Goal: Task Accomplishment & Management: Manage account settings

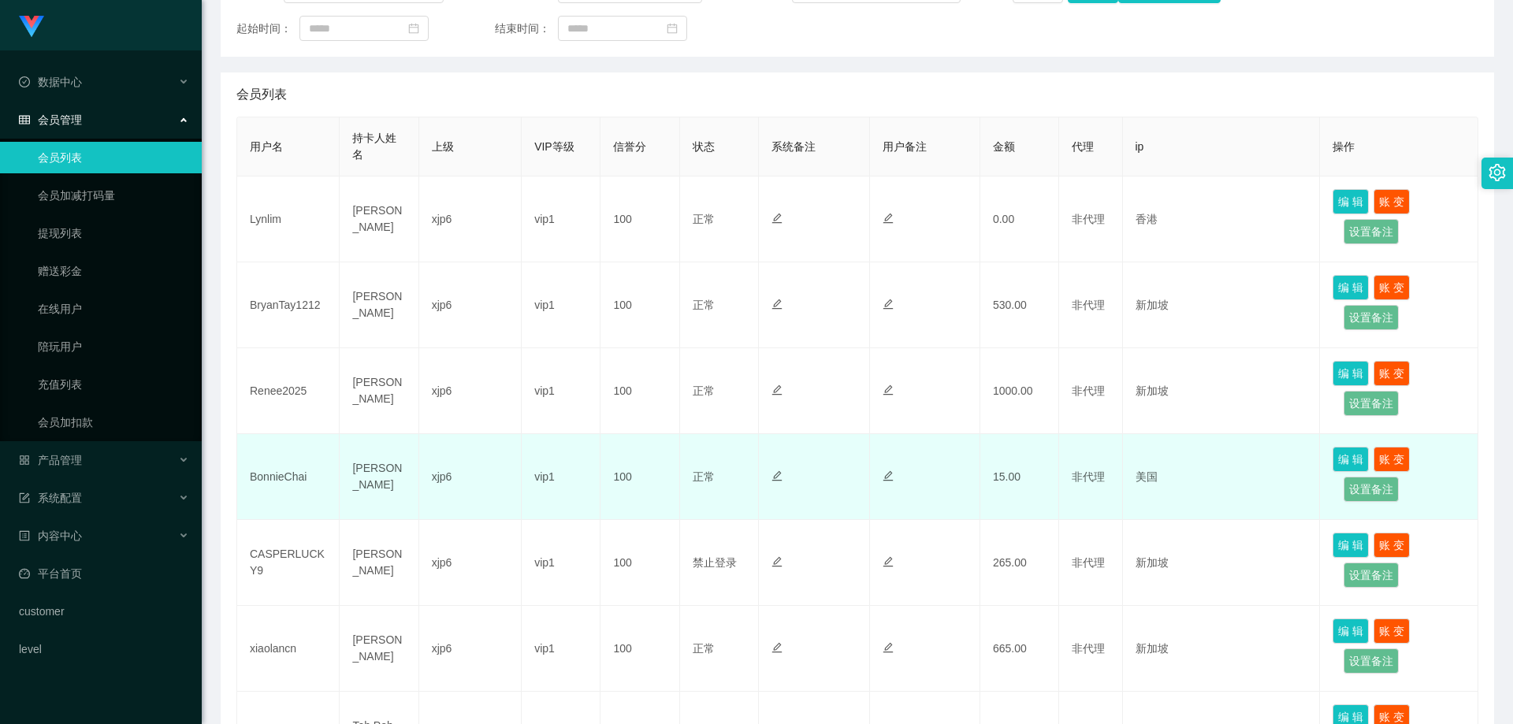
scroll to position [236, 0]
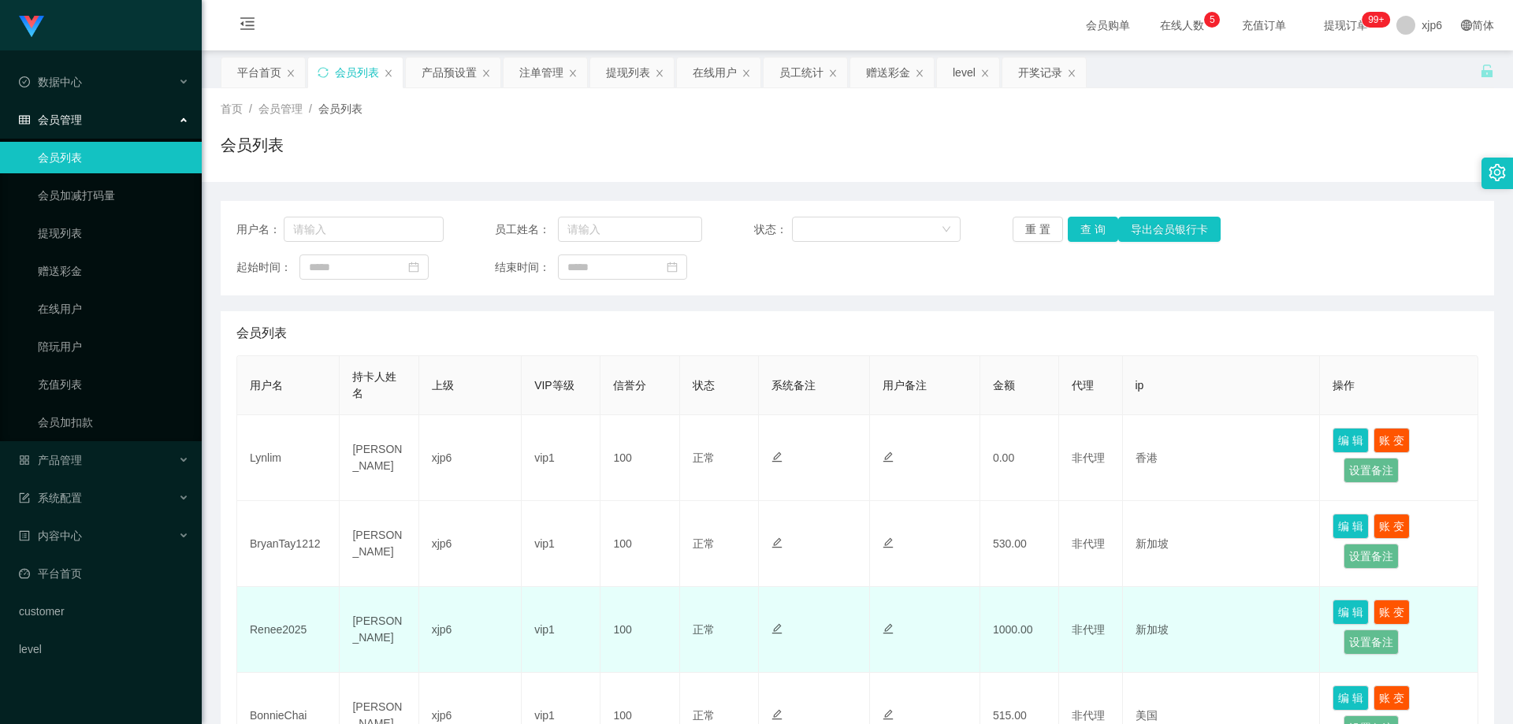
scroll to position [158, 0]
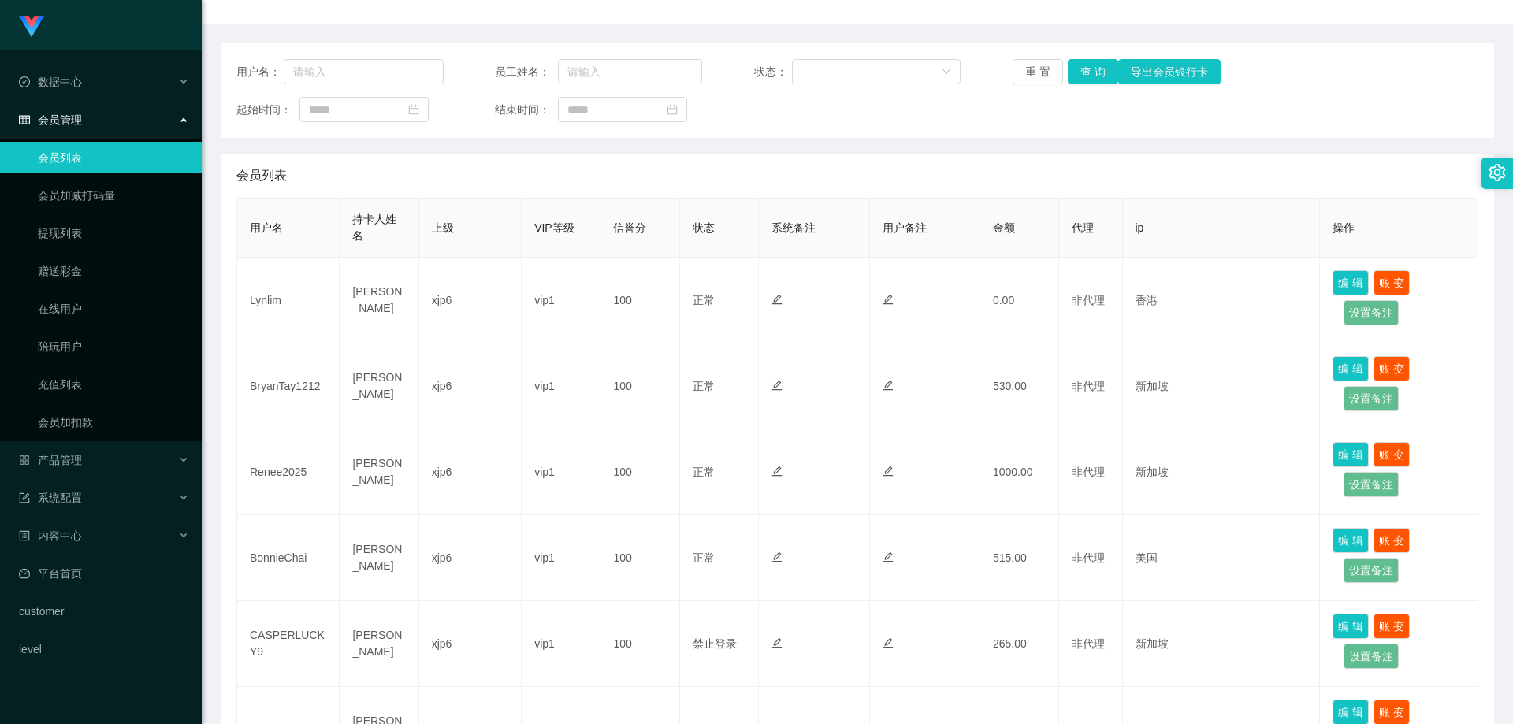
click at [87, 112] on div "会员管理" at bounding box center [101, 120] width 202 height 32
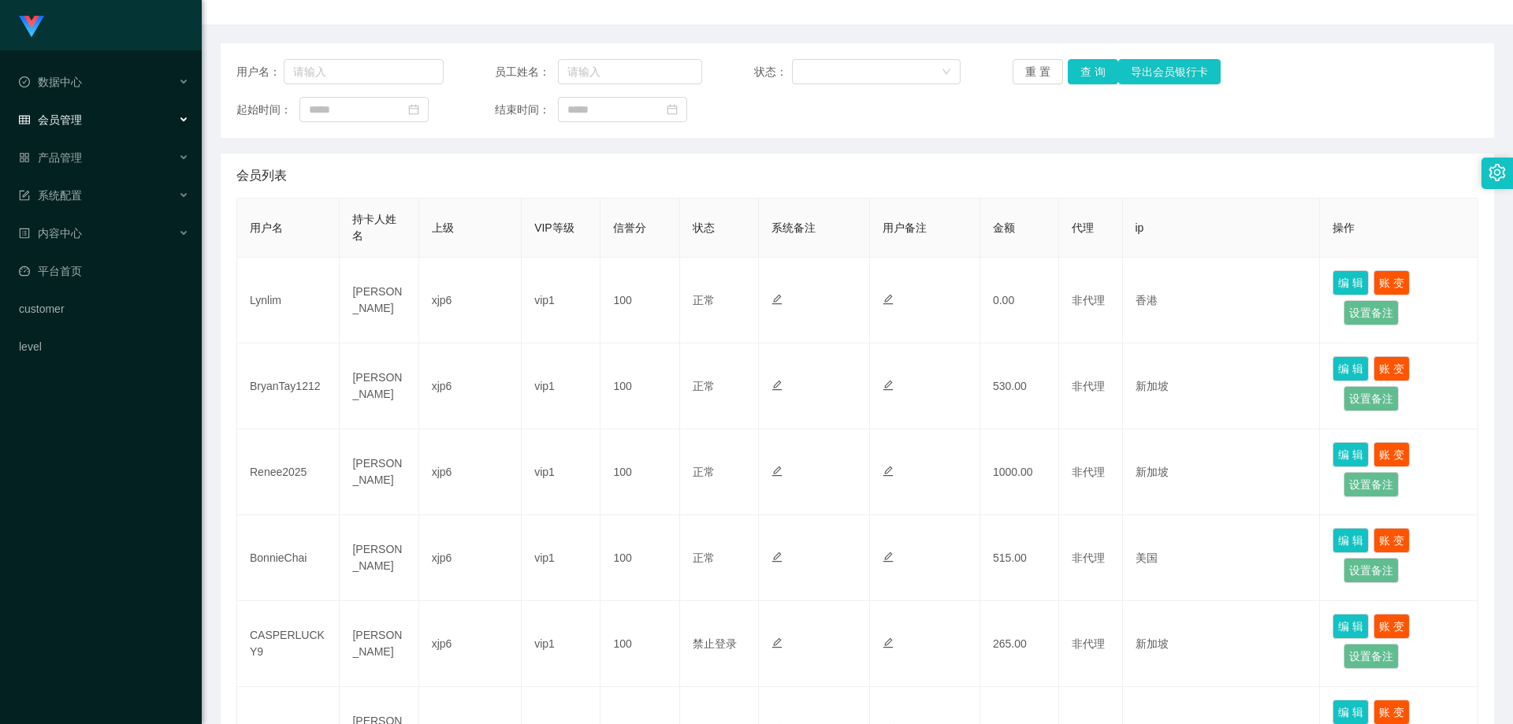
click at [95, 117] on div "会员管理" at bounding box center [101, 120] width 202 height 32
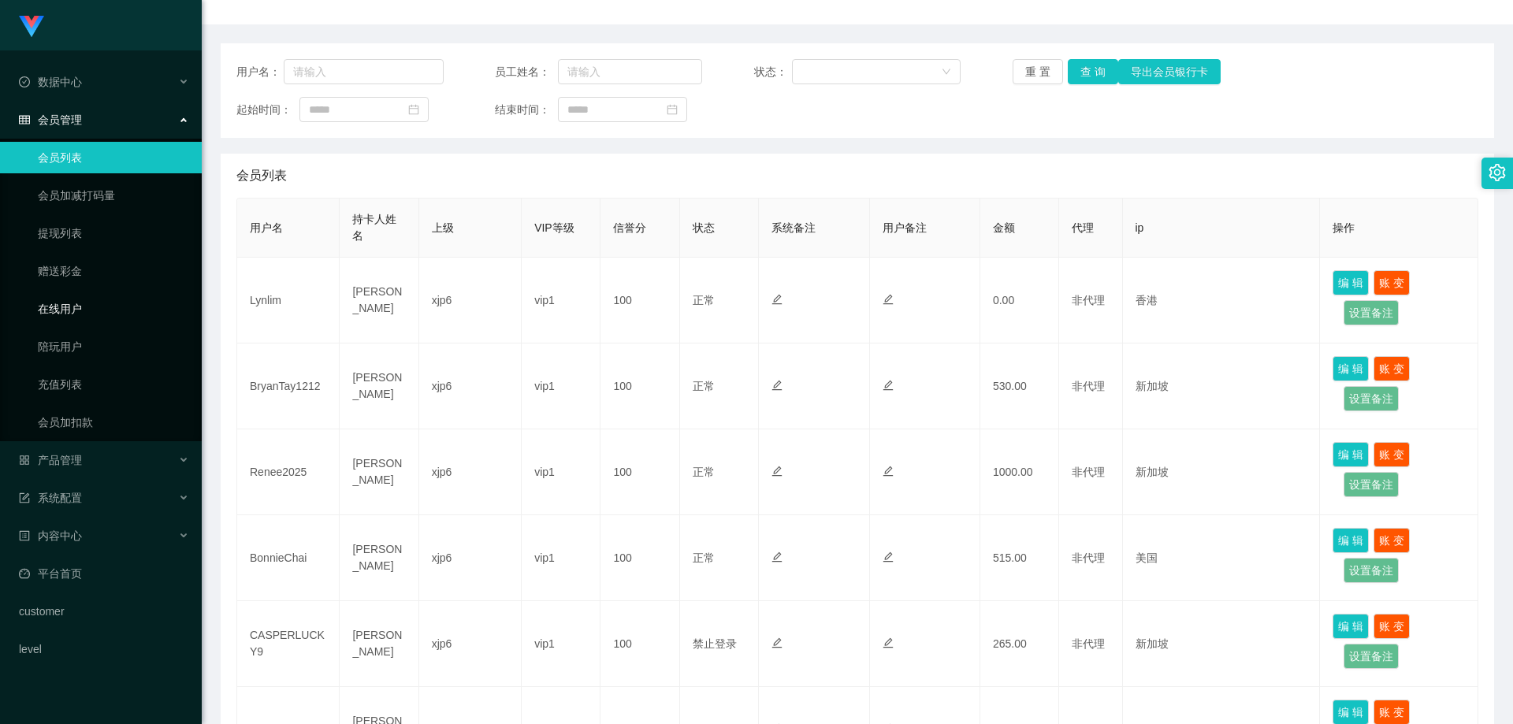
click at [89, 307] on link "在线用户" at bounding box center [113, 309] width 151 height 32
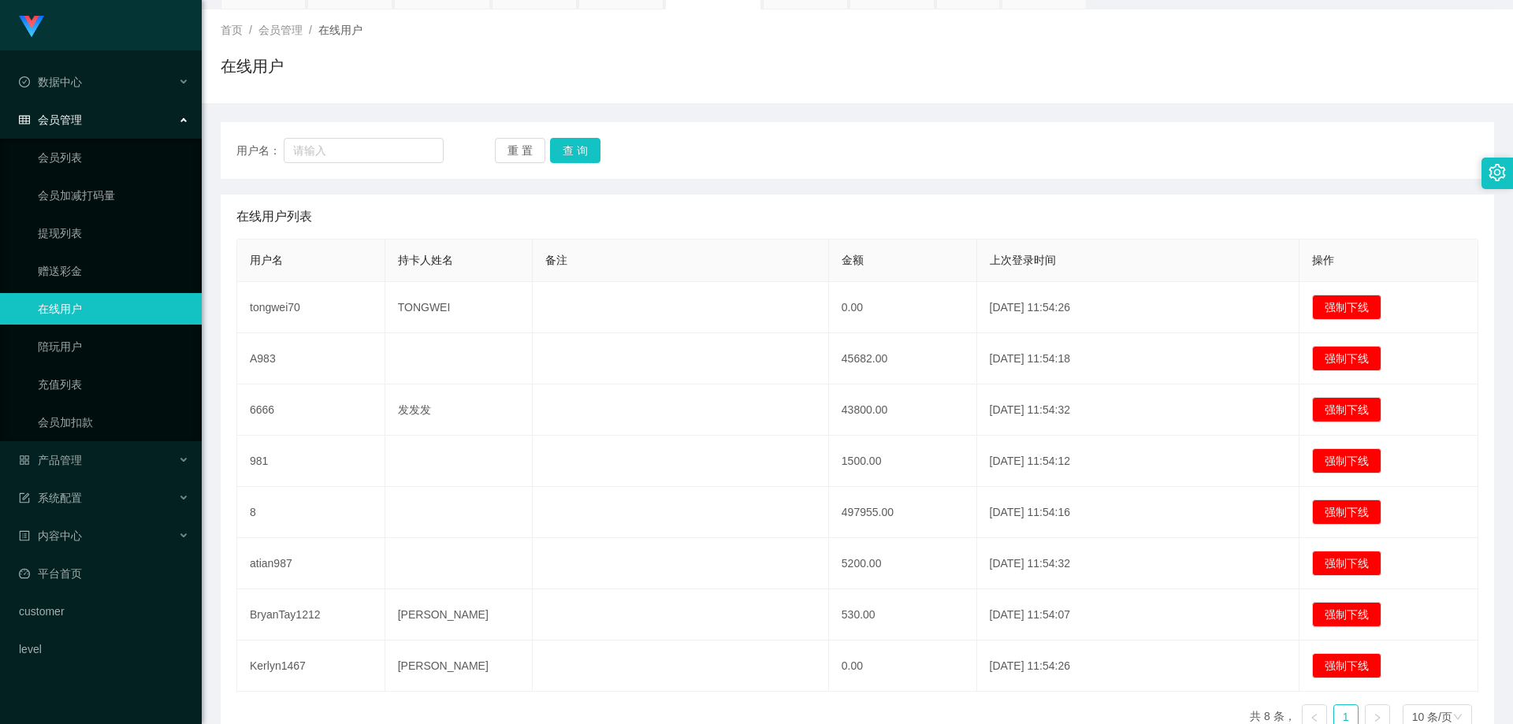
scroll to position [158, 0]
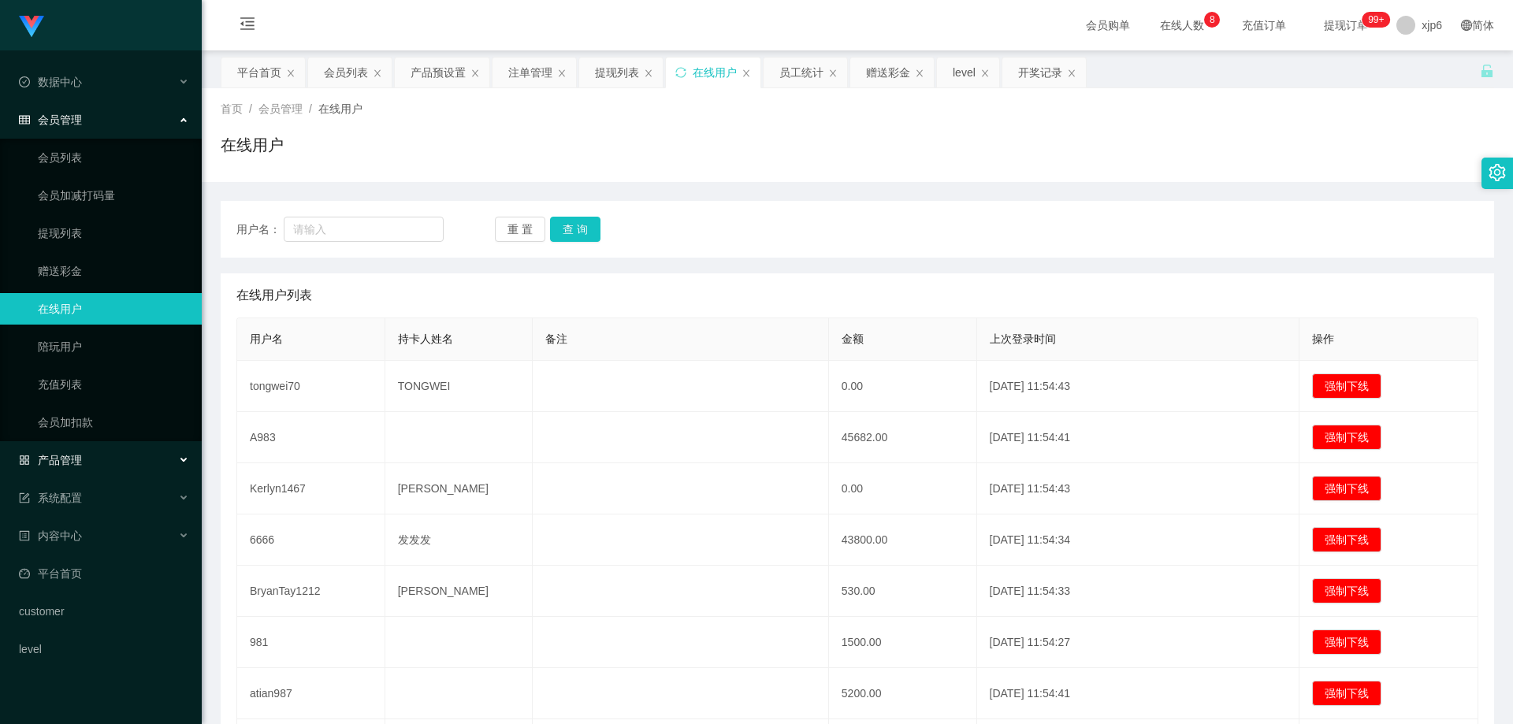
click at [83, 470] on div "产品管理" at bounding box center [101, 460] width 202 height 32
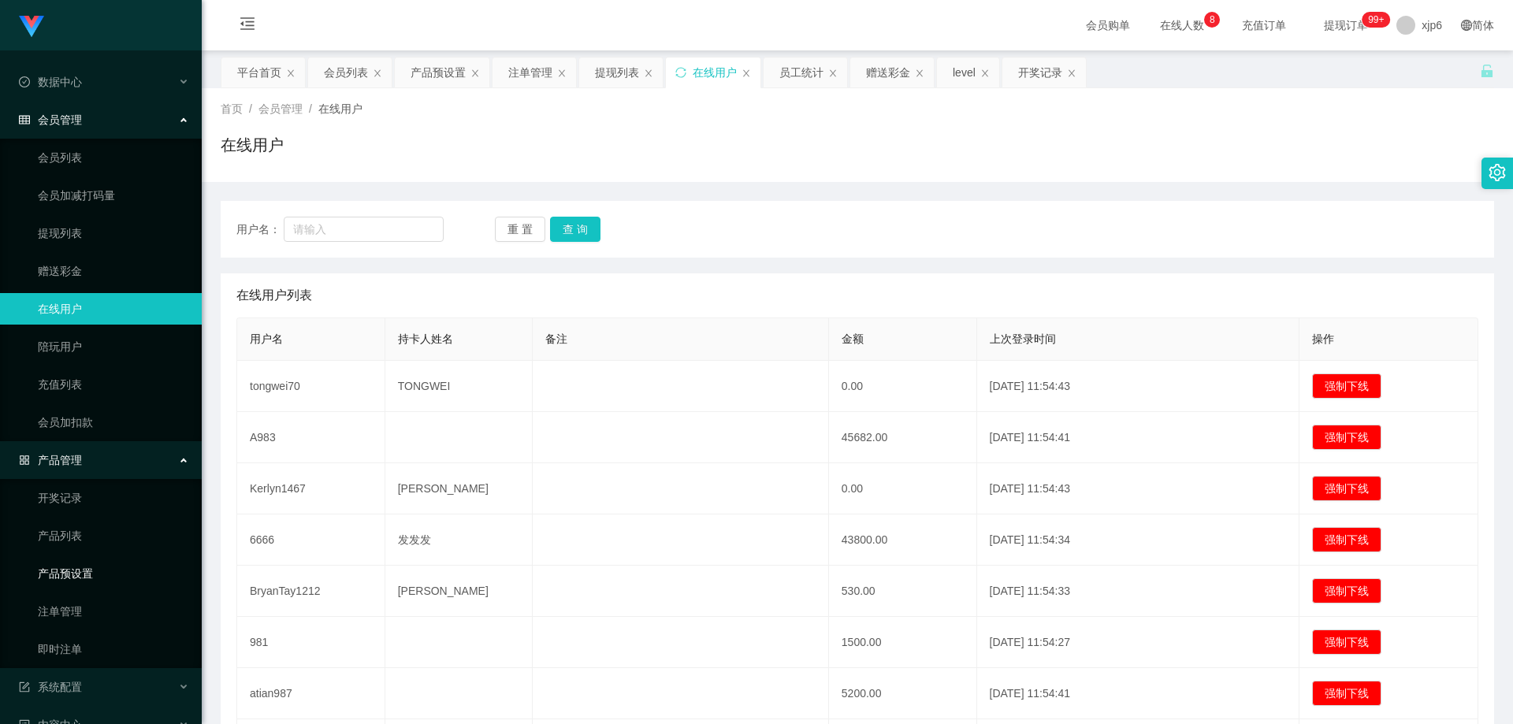
click at [101, 567] on link "产品预设置" at bounding box center [113, 574] width 151 height 32
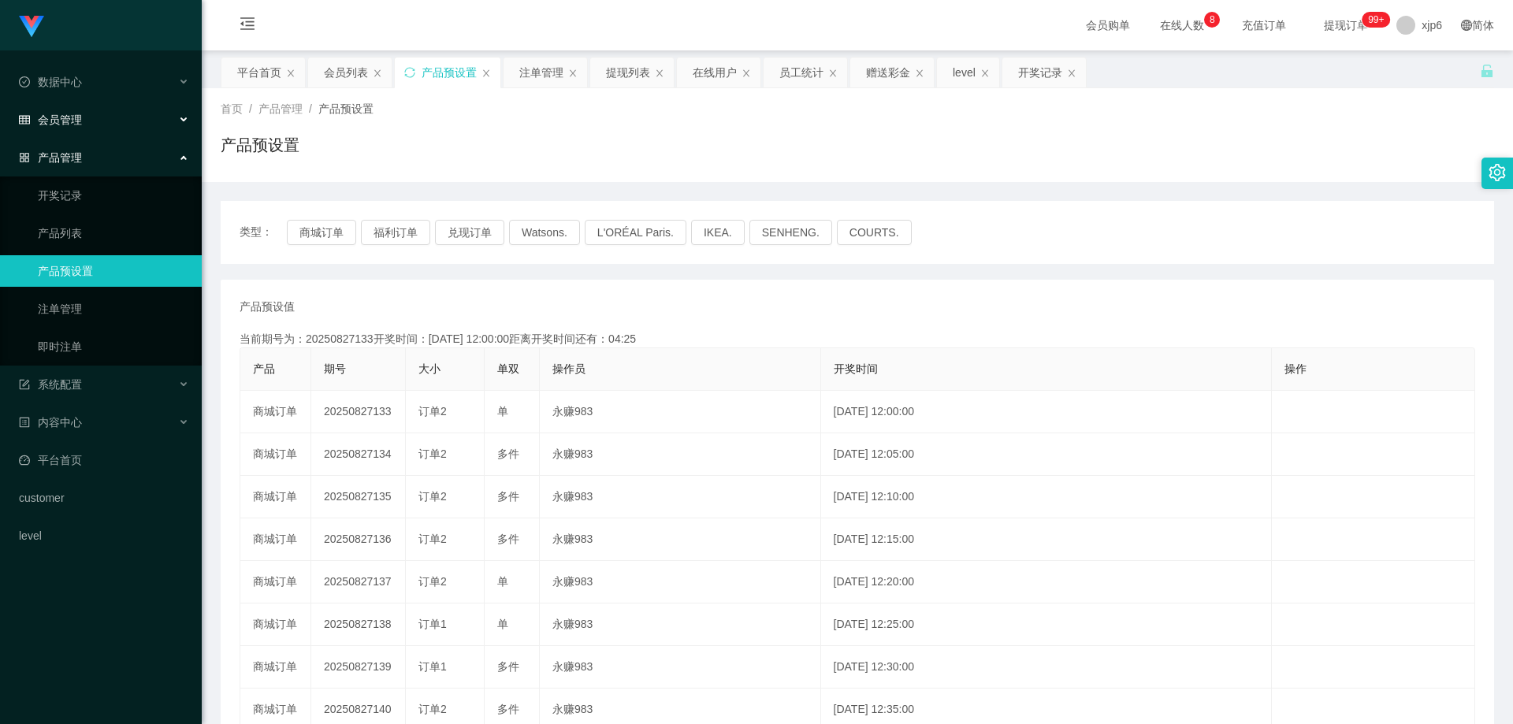
click at [81, 113] on span "会员管理" at bounding box center [50, 119] width 63 height 13
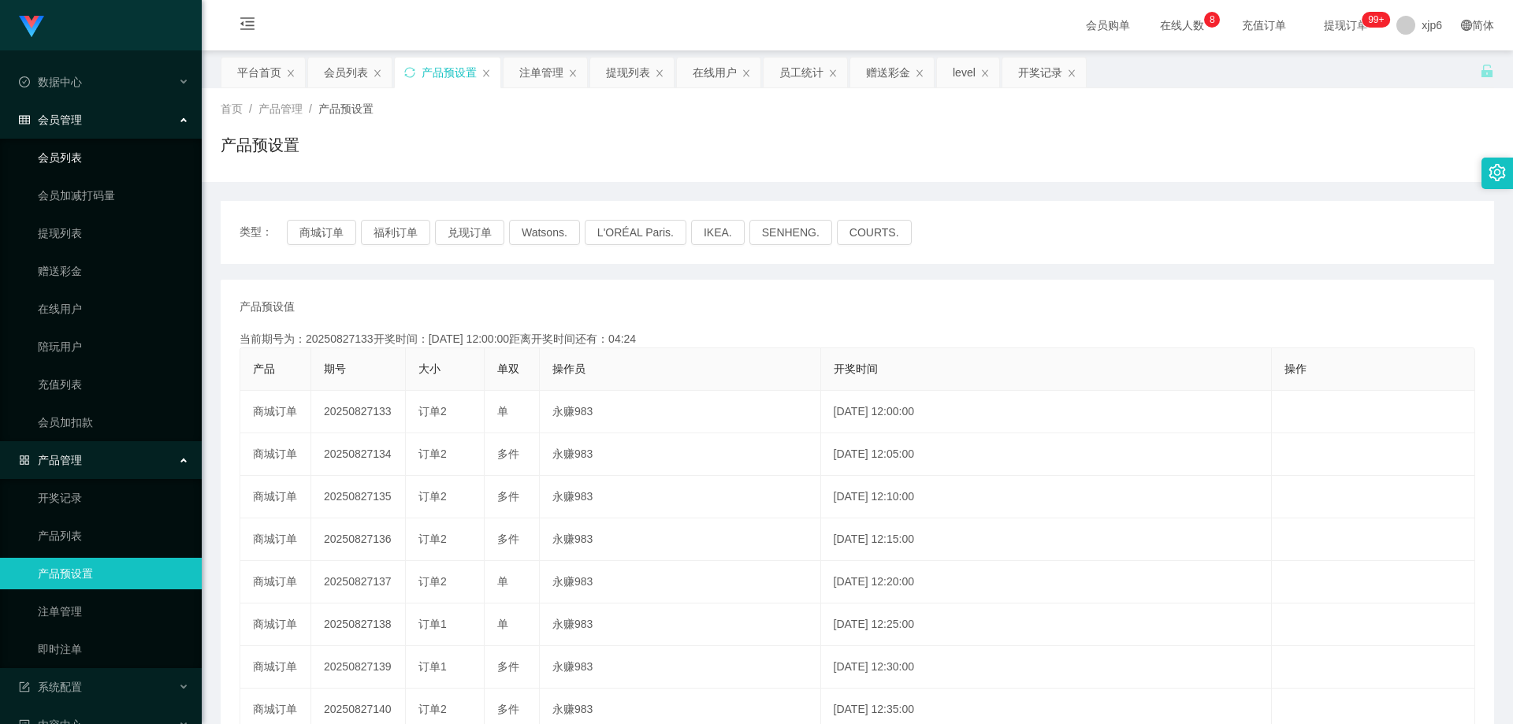
click at [87, 148] on link "会员列表" at bounding box center [113, 158] width 151 height 32
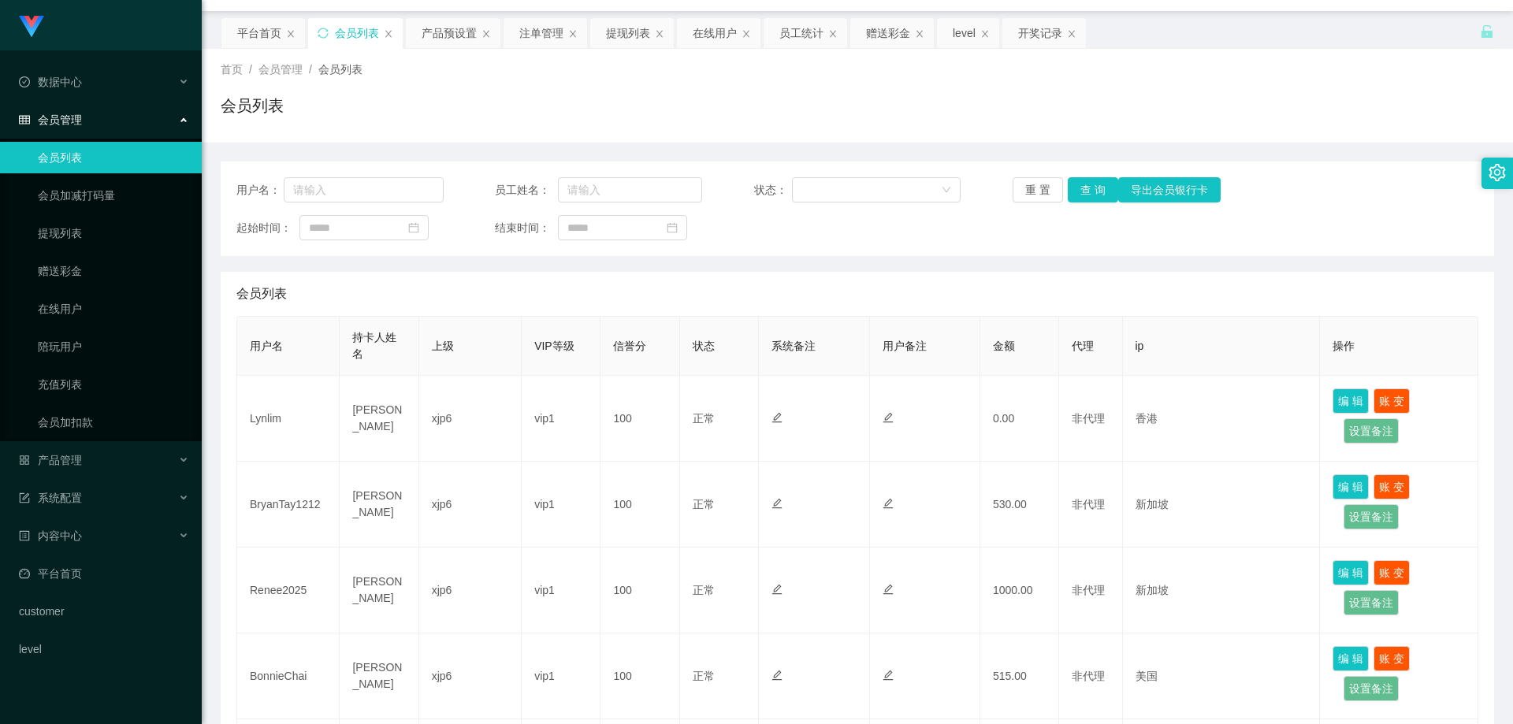
scroll to position [79, 0]
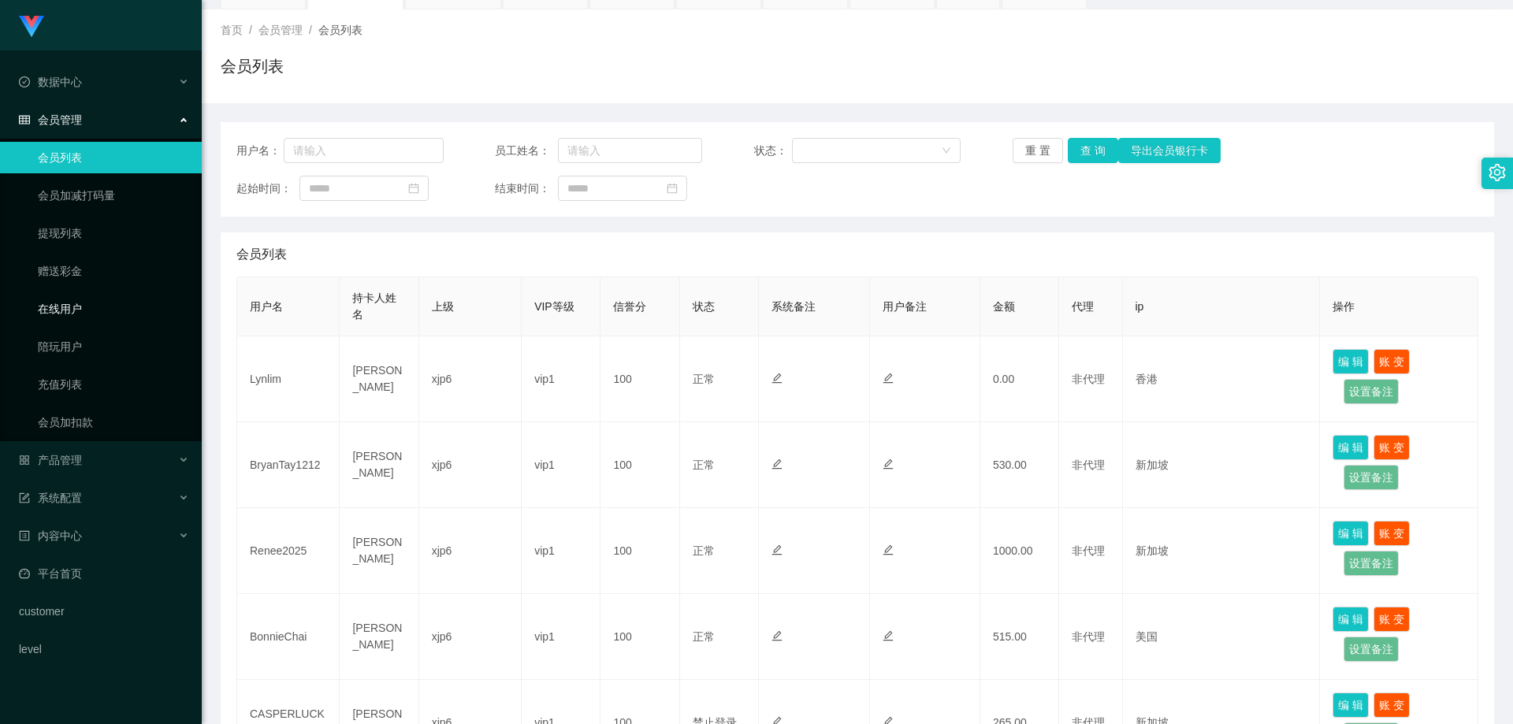
click at [78, 301] on link "在线用户" at bounding box center [113, 309] width 151 height 32
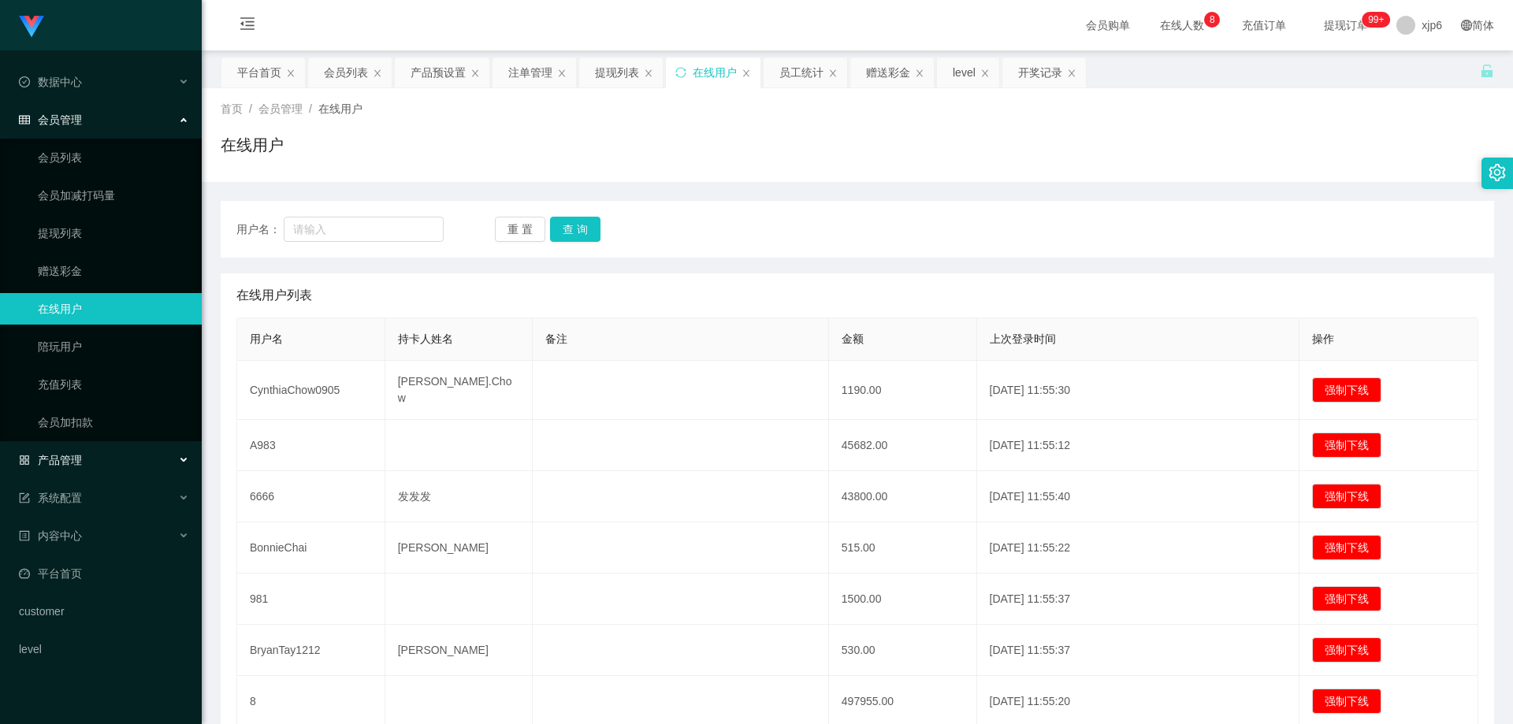
click at [76, 457] on span "产品管理" at bounding box center [50, 460] width 63 height 13
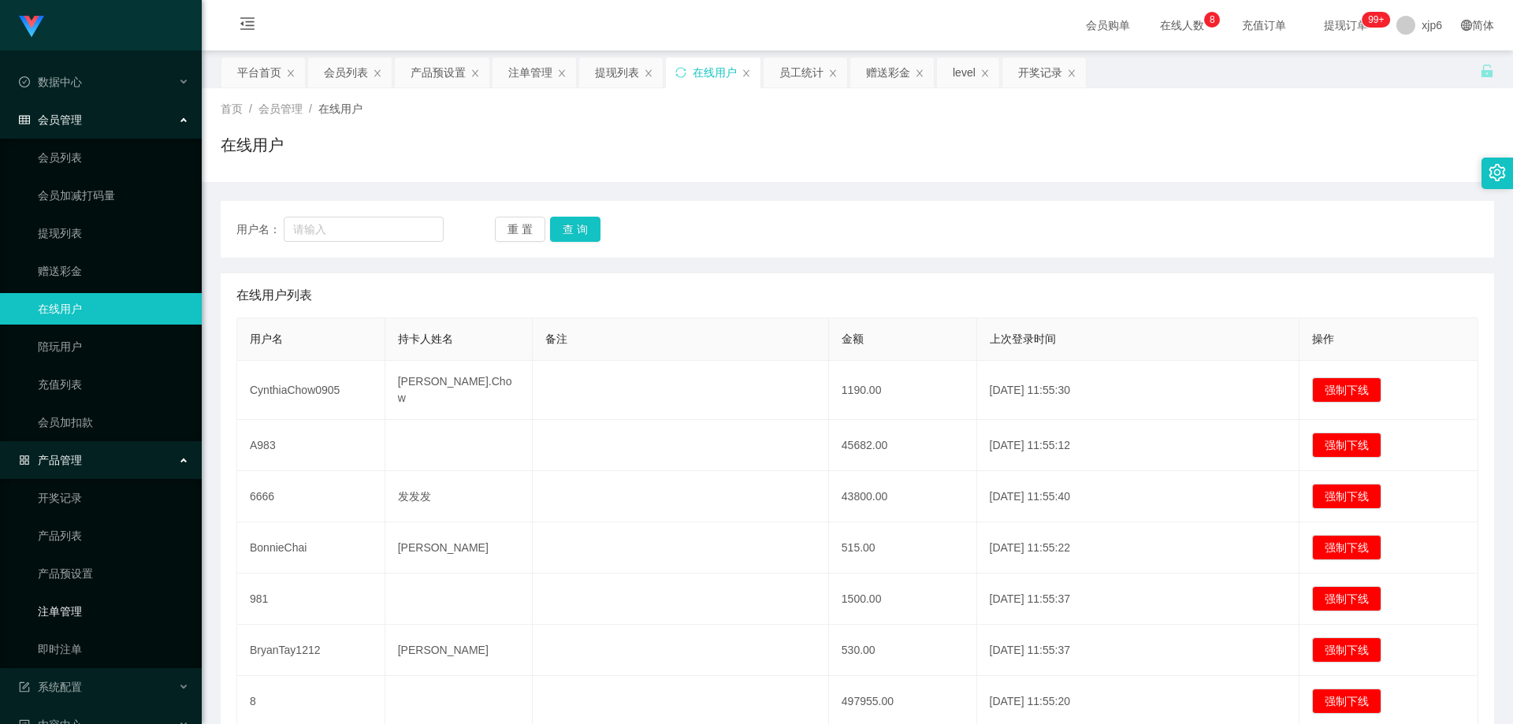
drag, startPoint x: 82, startPoint y: 603, endPoint x: 96, endPoint y: 596, distance: 15.5
click at [82, 604] on link "注单管理" at bounding box center [113, 612] width 151 height 32
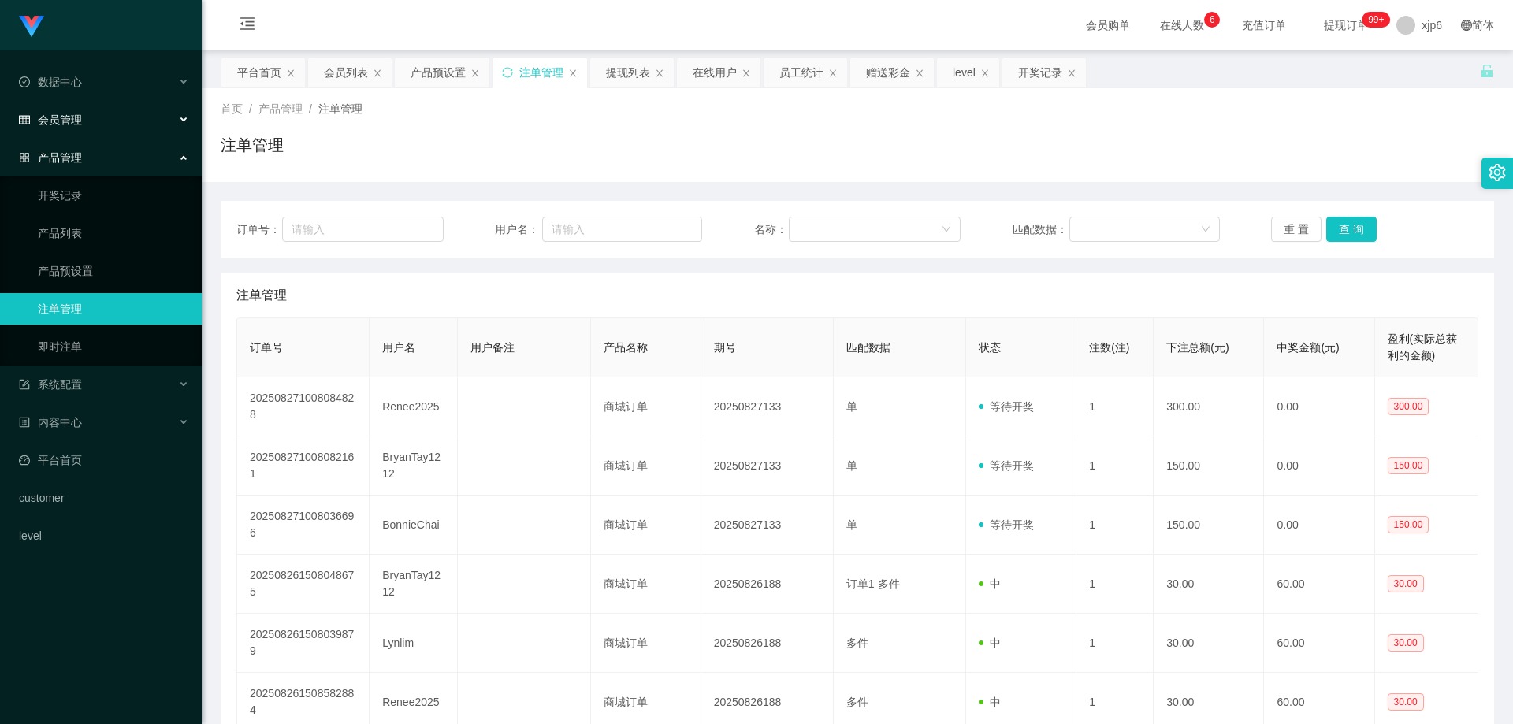
click at [84, 126] on div "会员管理" at bounding box center [101, 120] width 202 height 32
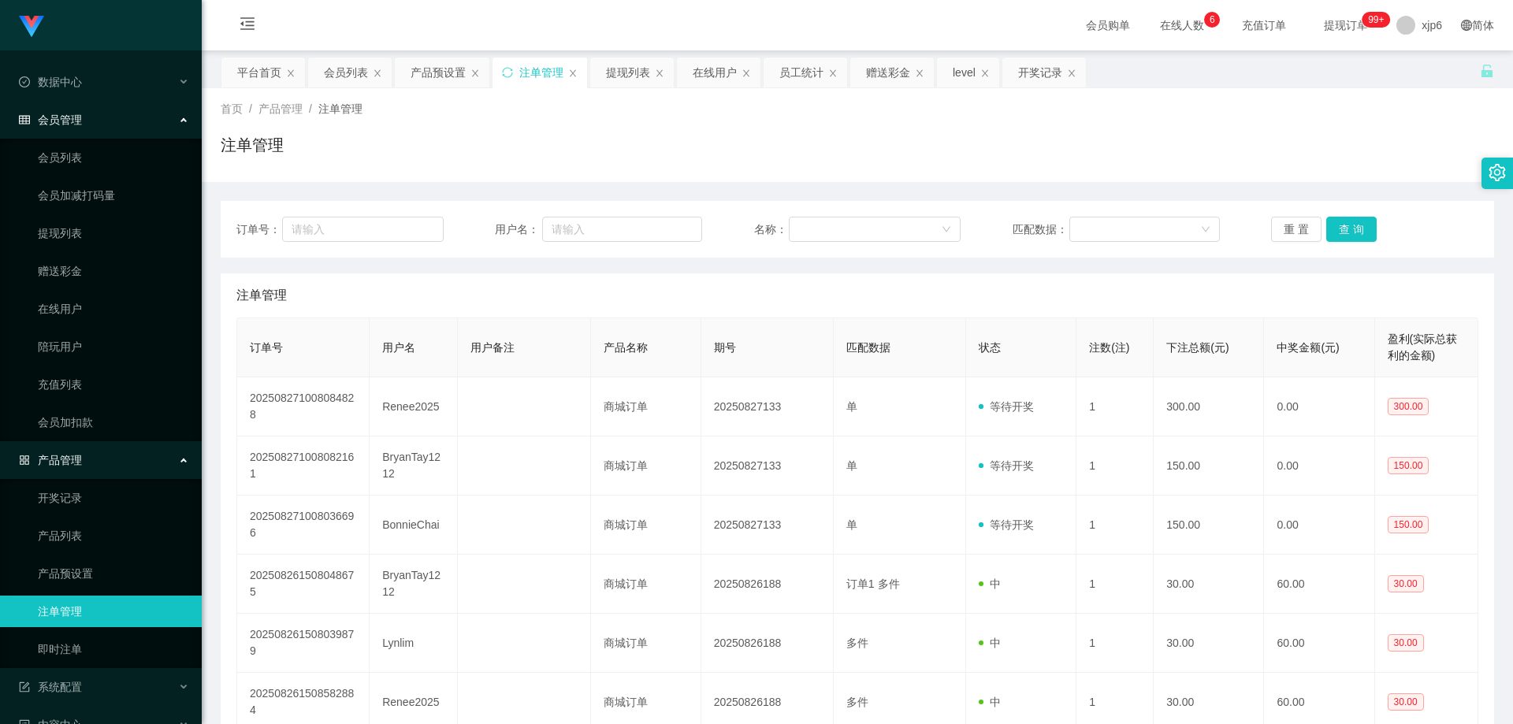
click at [95, 609] on link "注单管理" at bounding box center [113, 612] width 151 height 32
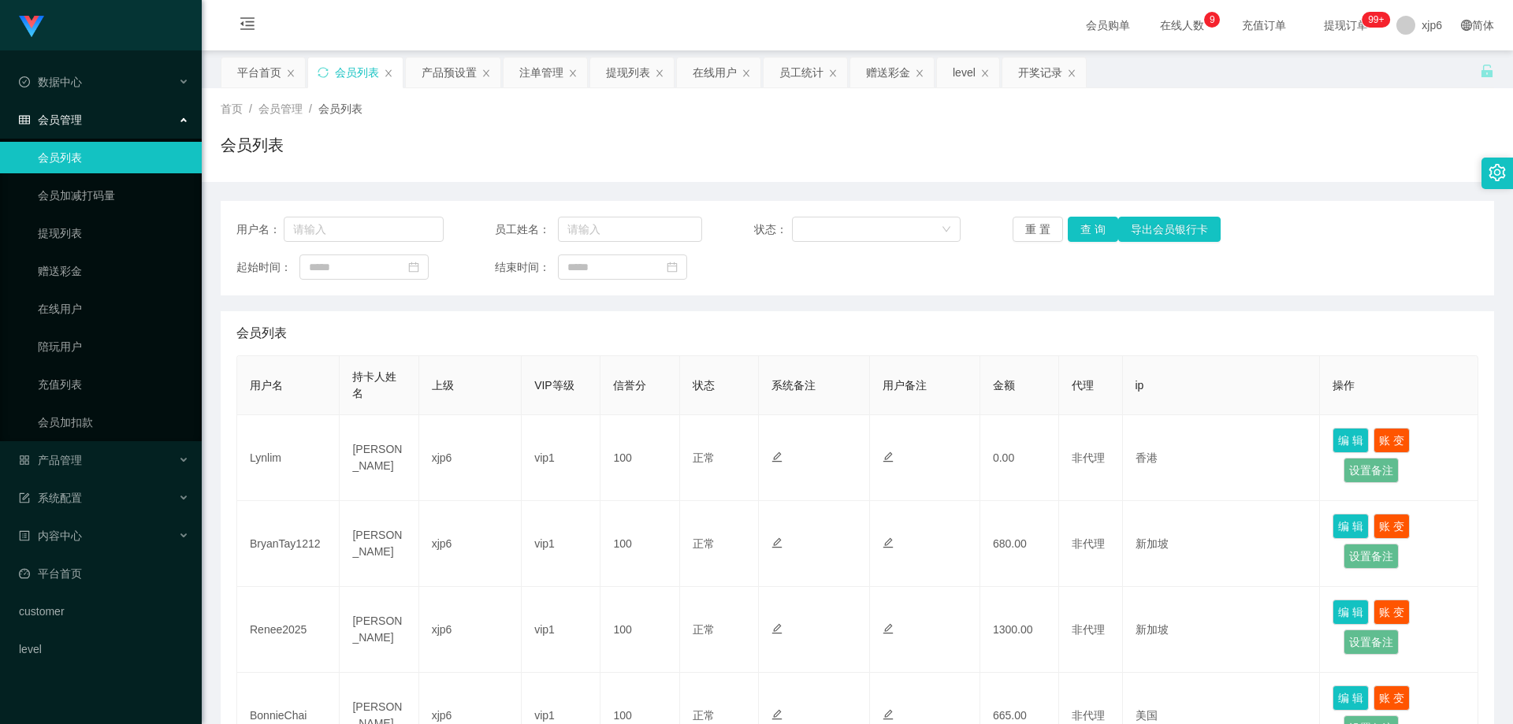
scroll to position [315, 0]
click at [67, 225] on link "提现列表" at bounding box center [113, 233] width 151 height 32
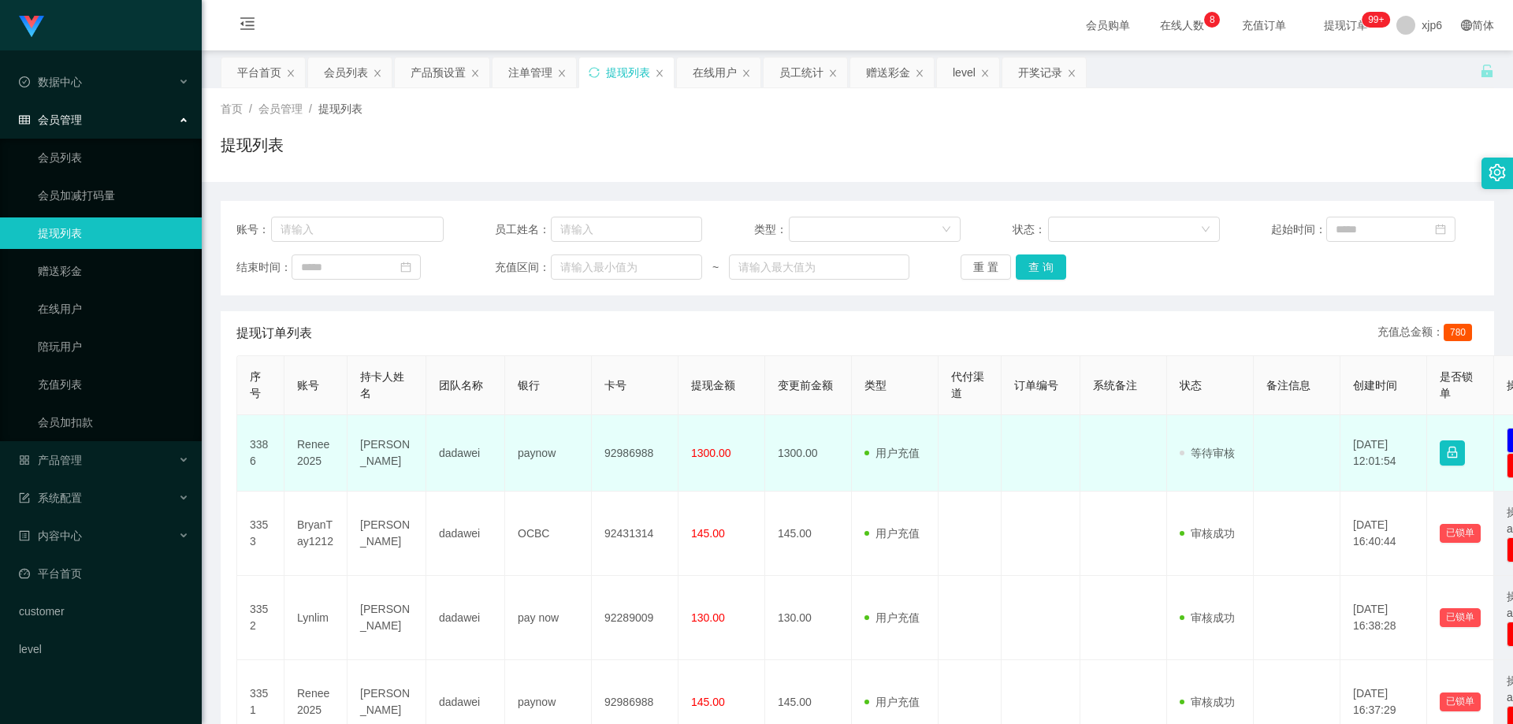
click at [320, 449] on td "Renee2025" at bounding box center [315, 453] width 63 height 76
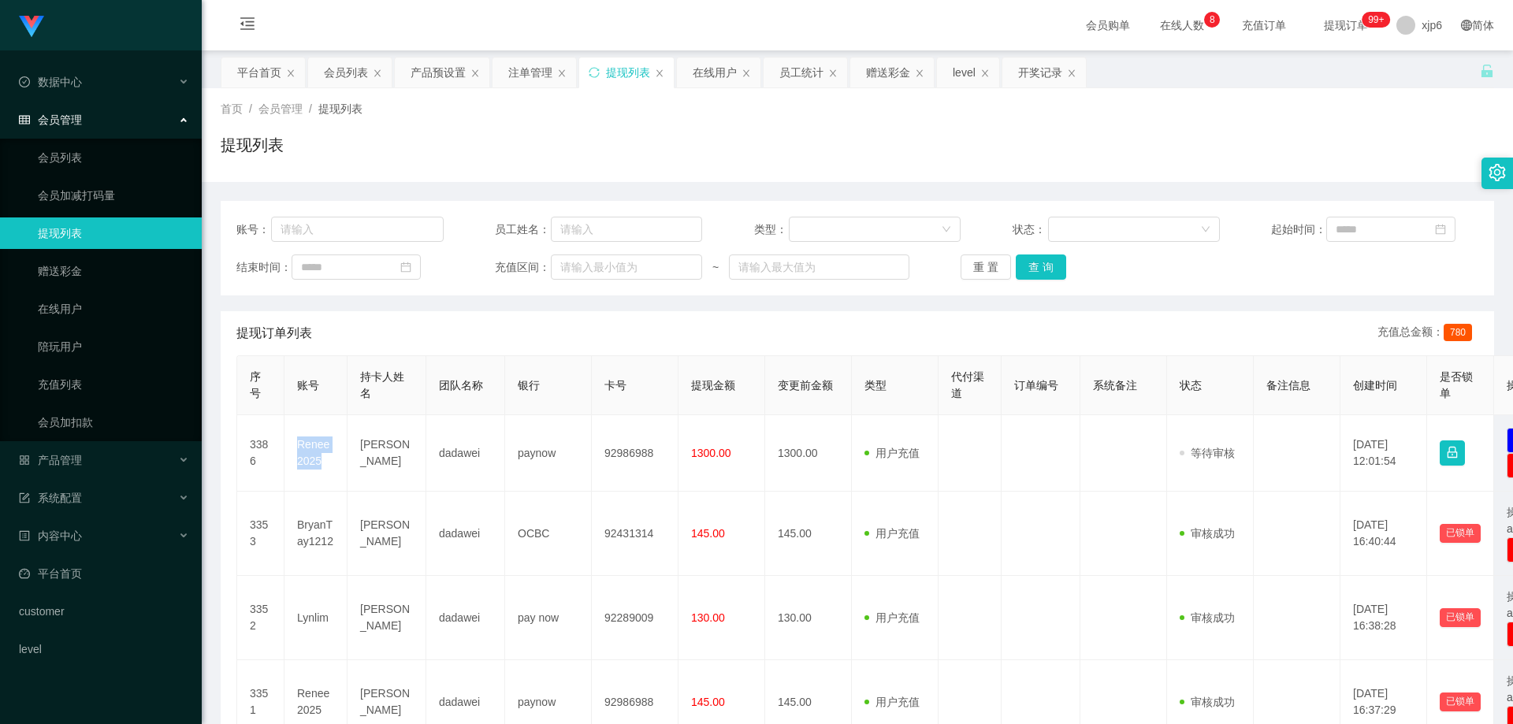
copy td "Renee2025"
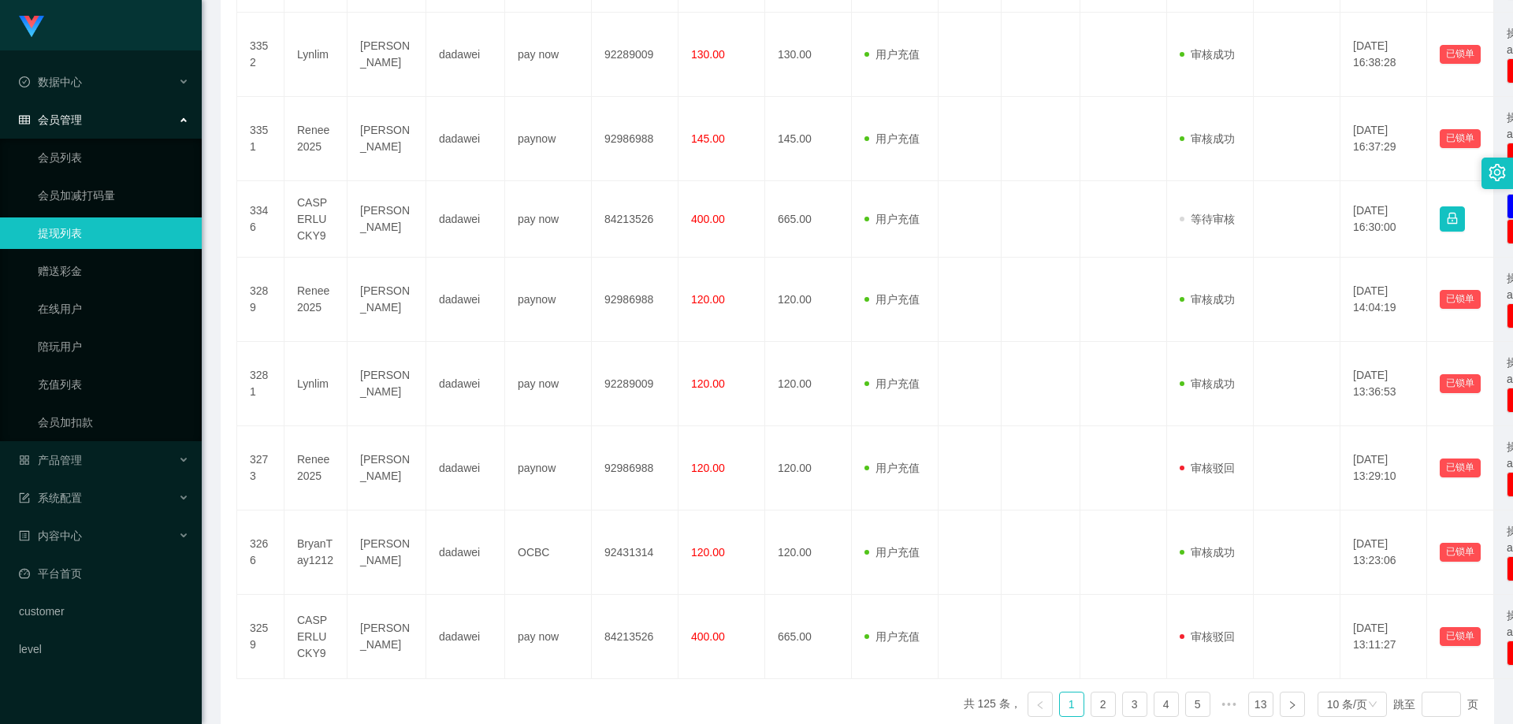
scroll to position [642, 0]
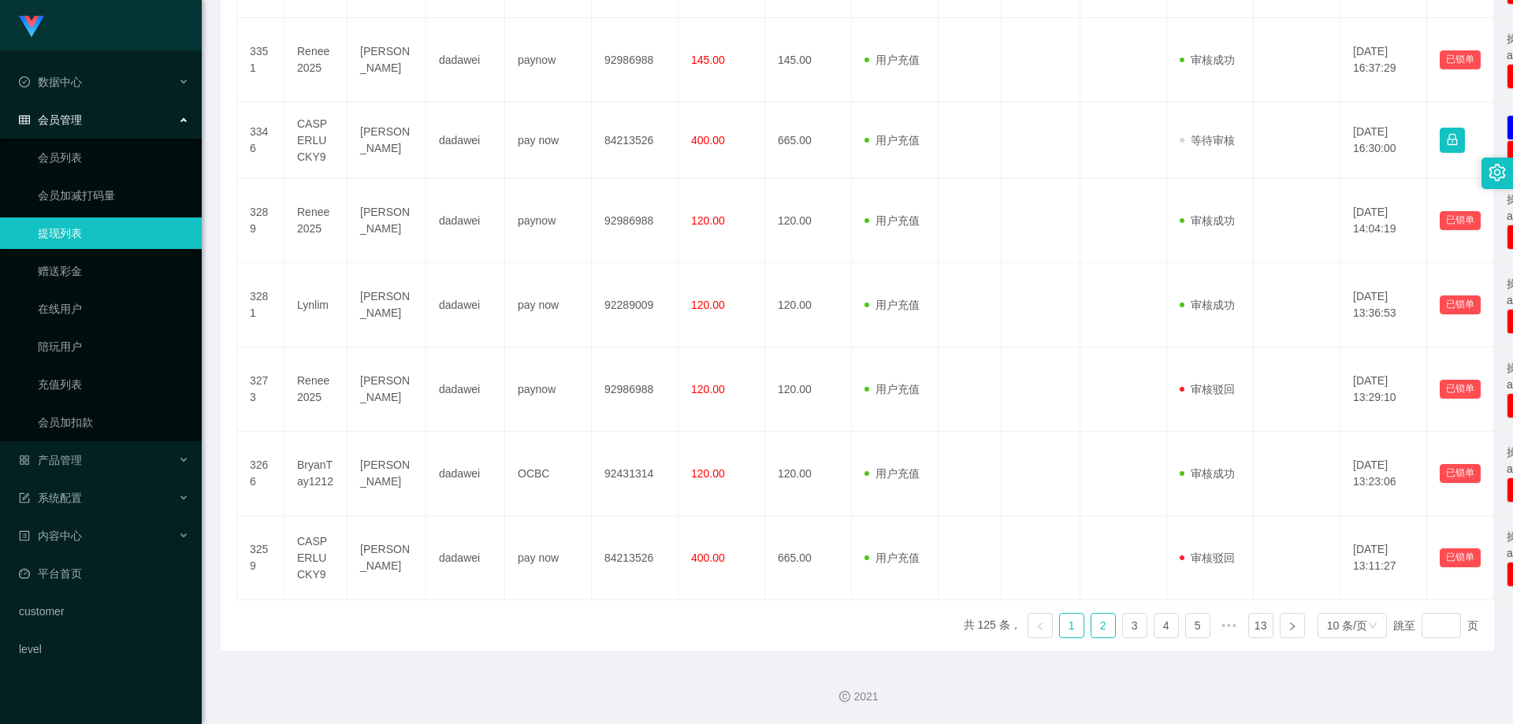
click at [1096, 630] on link "2" at bounding box center [1103, 626] width 24 height 24
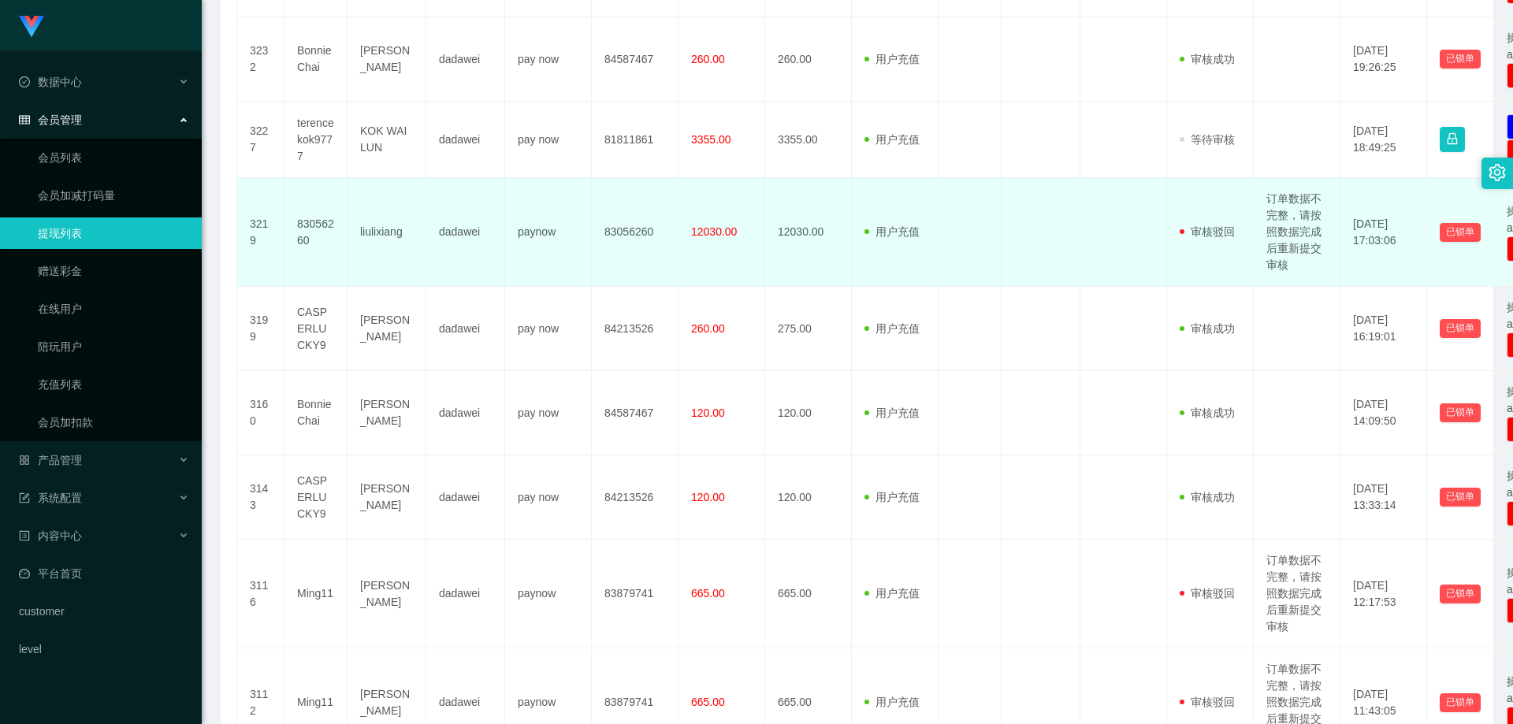
scroll to position [406, 0]
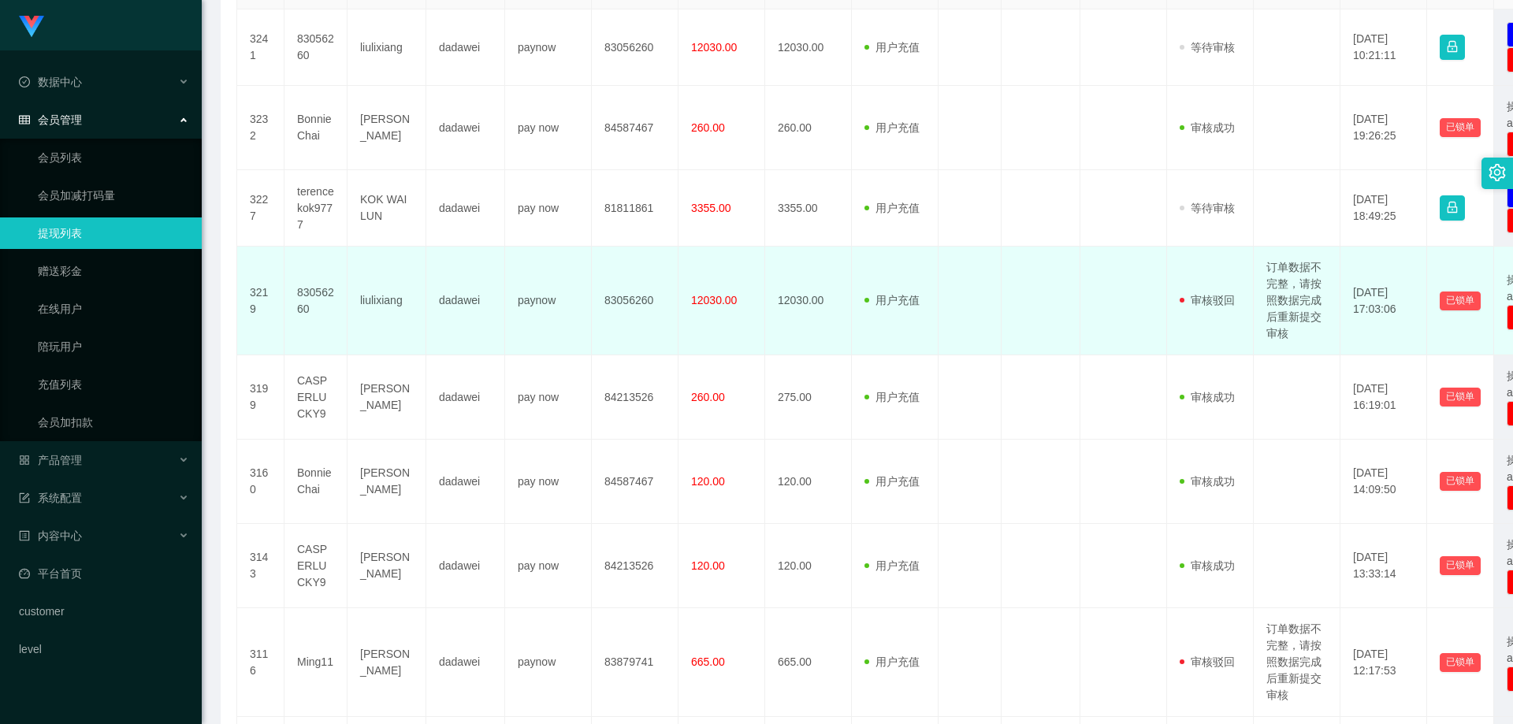
click at [1305, 296] on td "订单数据不完整，请按照数据完成后重新提交审核" at bounding box center [1297, 301] width 87 height 109
drag, startPoint x: 1280, startPoint y: 281, endPoint x: 1306, endPoint y: 331, distance: 56.4
click at [1306, 331] on td "订单数据不完整，请按照数据完成后重新提交审核" at bounding box center [1297, 301] width 87 height 109
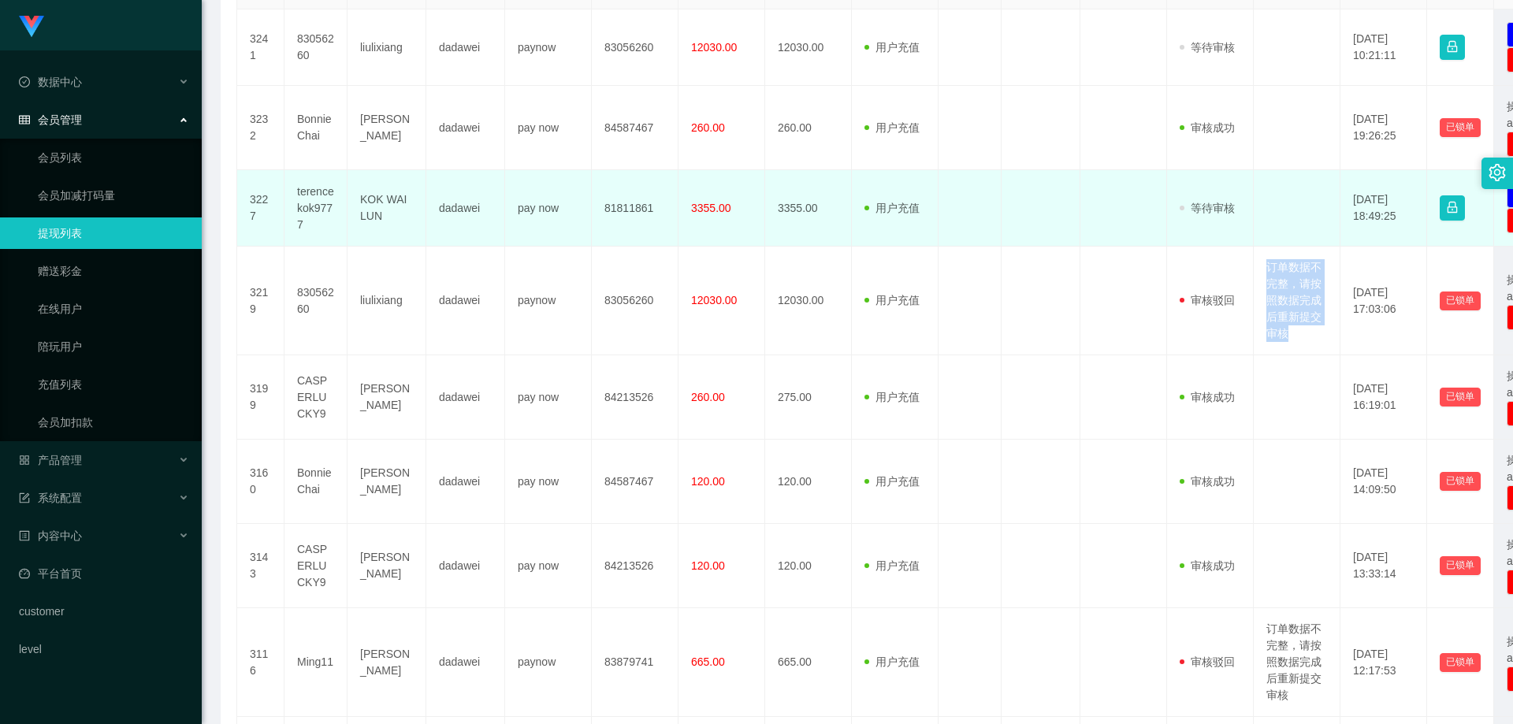
copy td "订单数据不完整，请按照数据完成后重新提交审核"
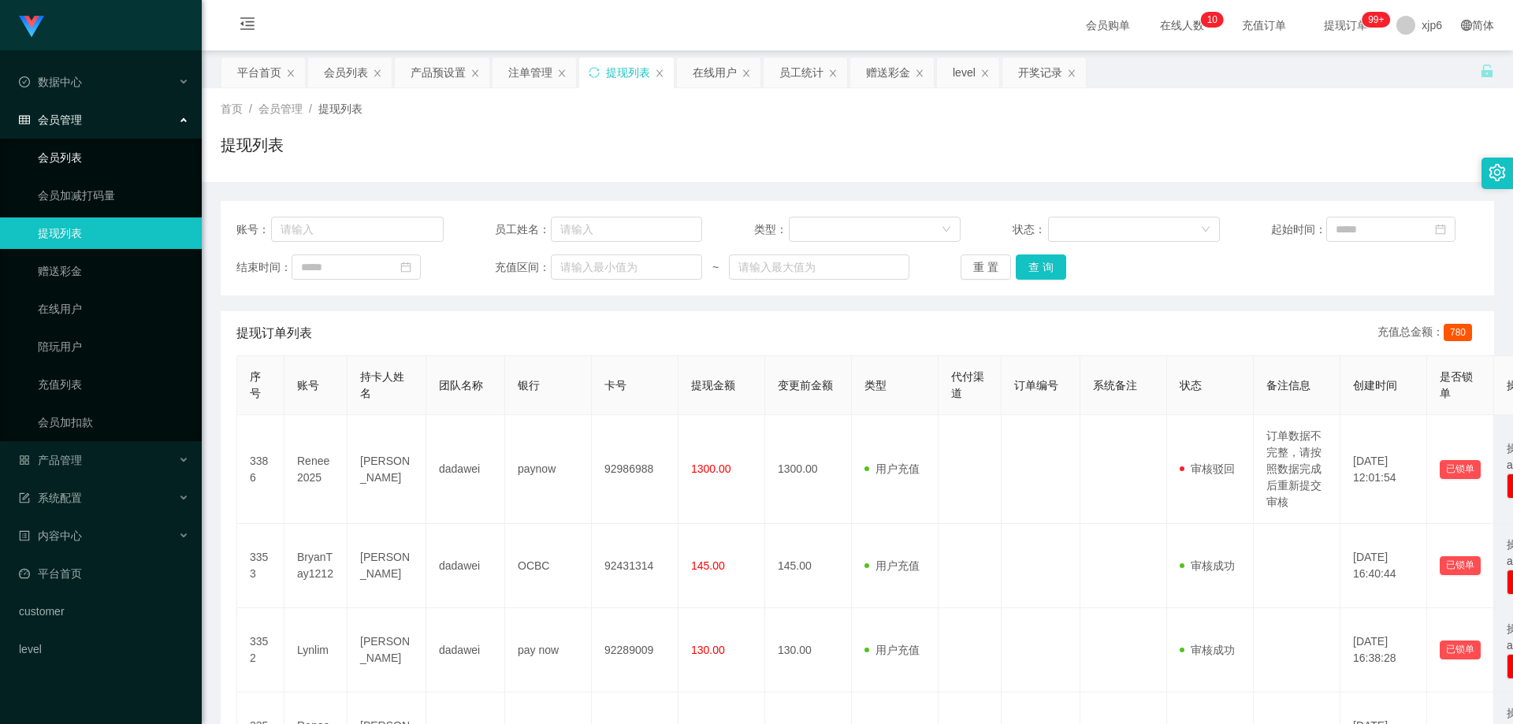
click at [101, 154] on link "会员列表" at bounding box center [113, 158] width 151 height 32
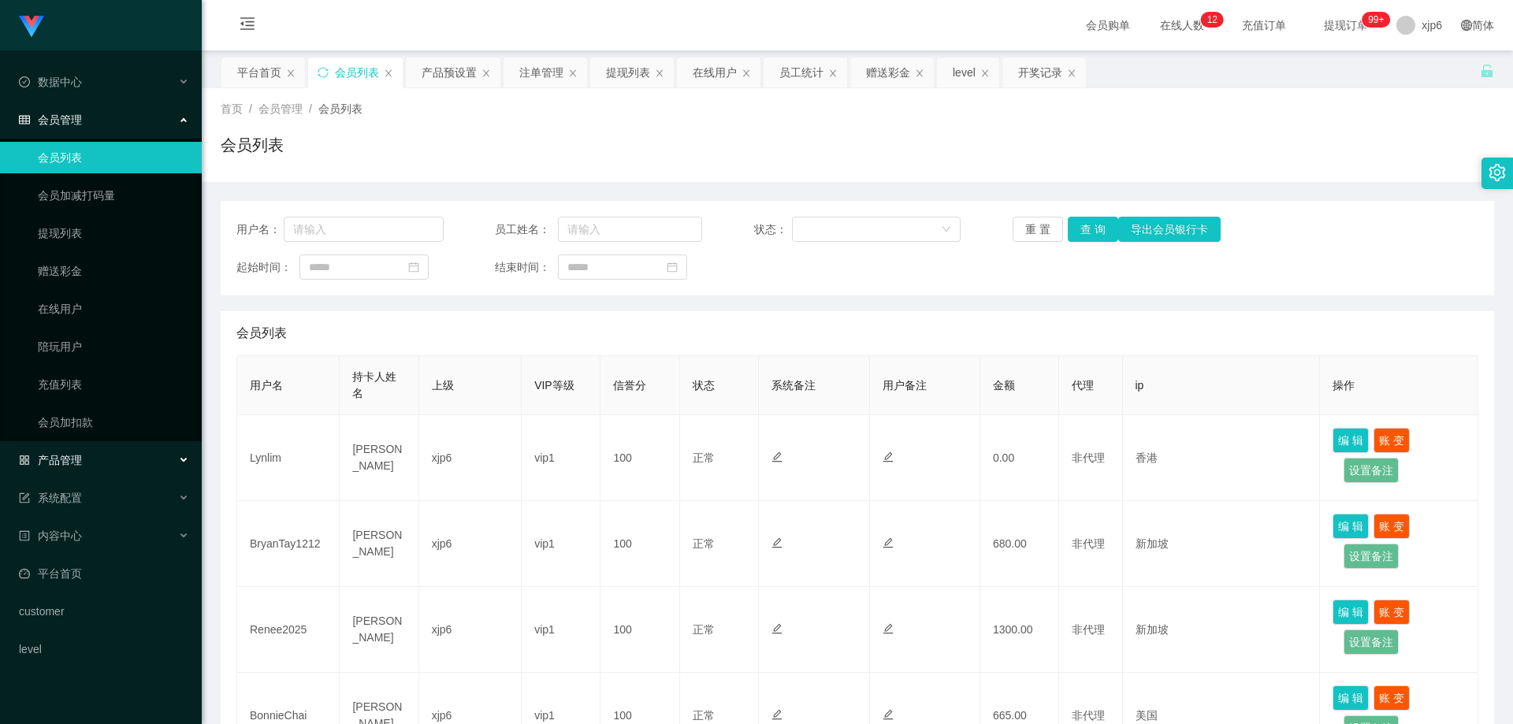
click at [73, 467] on div "产品管理" at bounding box center [101, 460] width 202 height 32
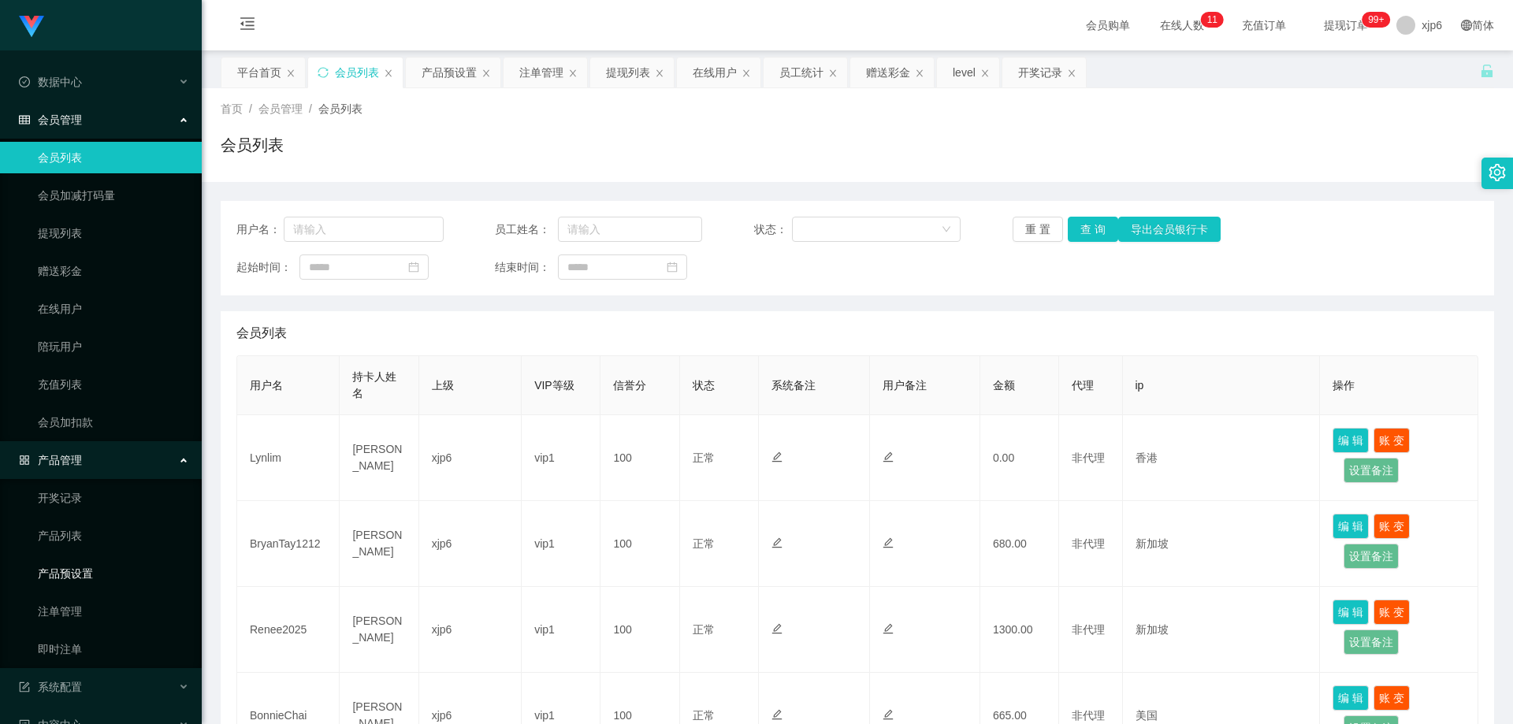
click at [92, 584] on link "产品预设置" at bounding box center [113, 574] width 151 height 32
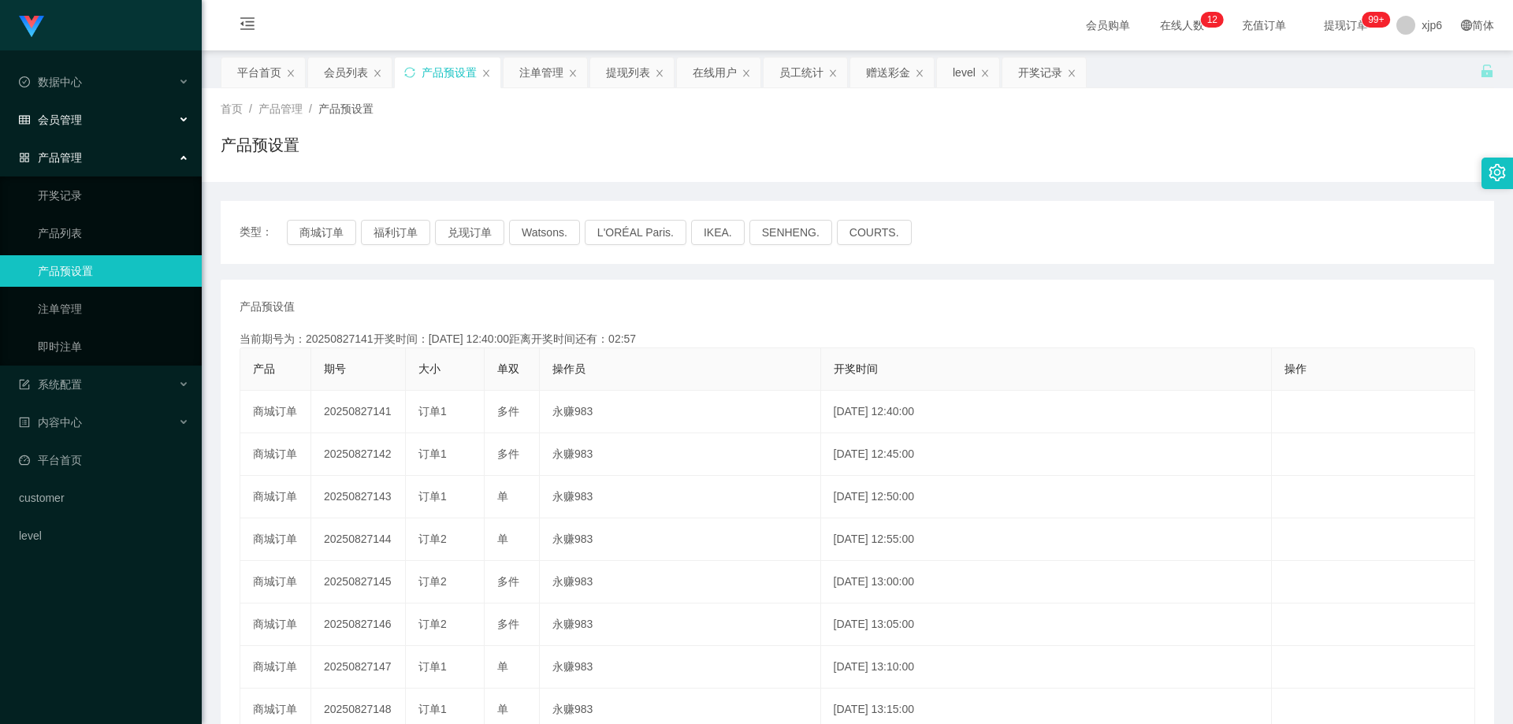
click at [84, 115] on div "会员管理" at bounding box center [101, 120] width 202 height 32
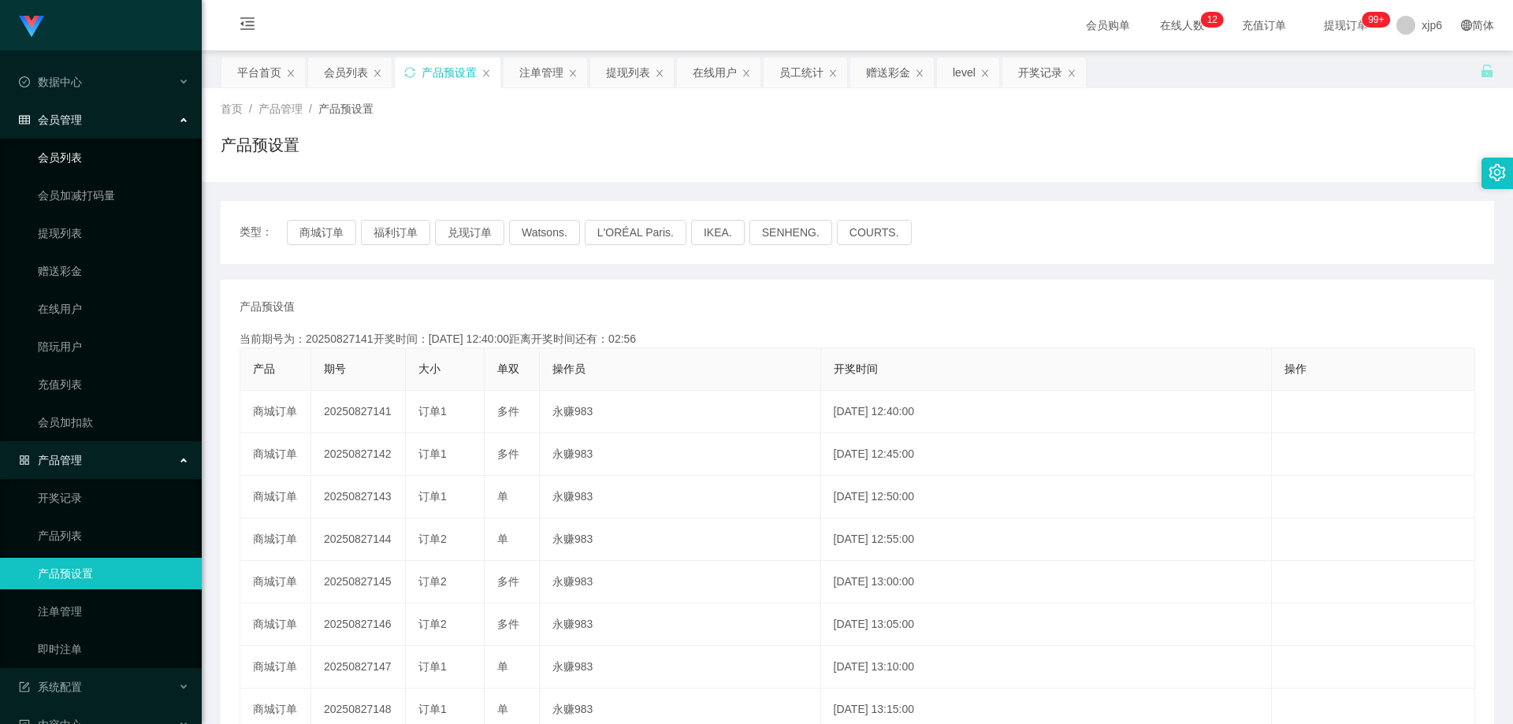
click at [89, 147] on link "会员列表" at bounding box center [113, 158] width 151 height 32
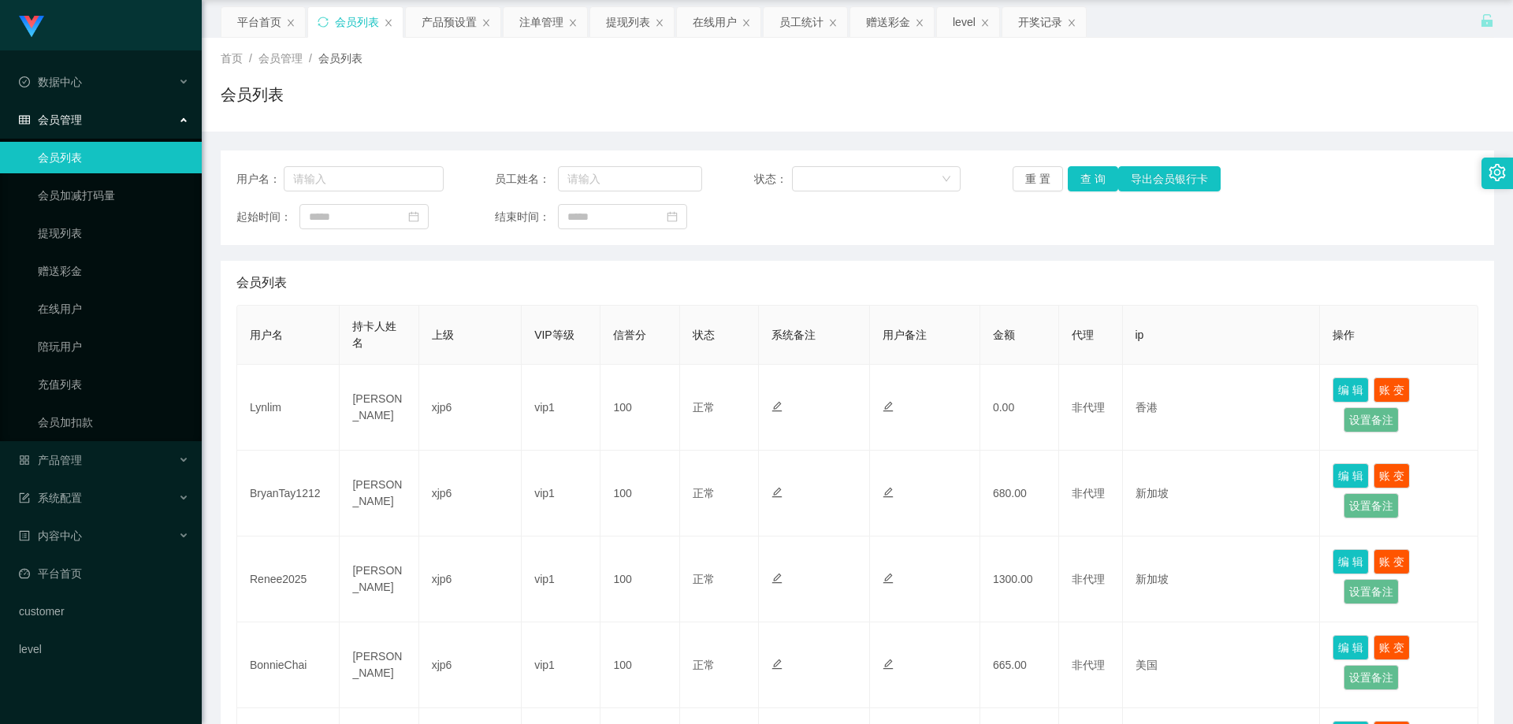
scroll to position [79, 0]
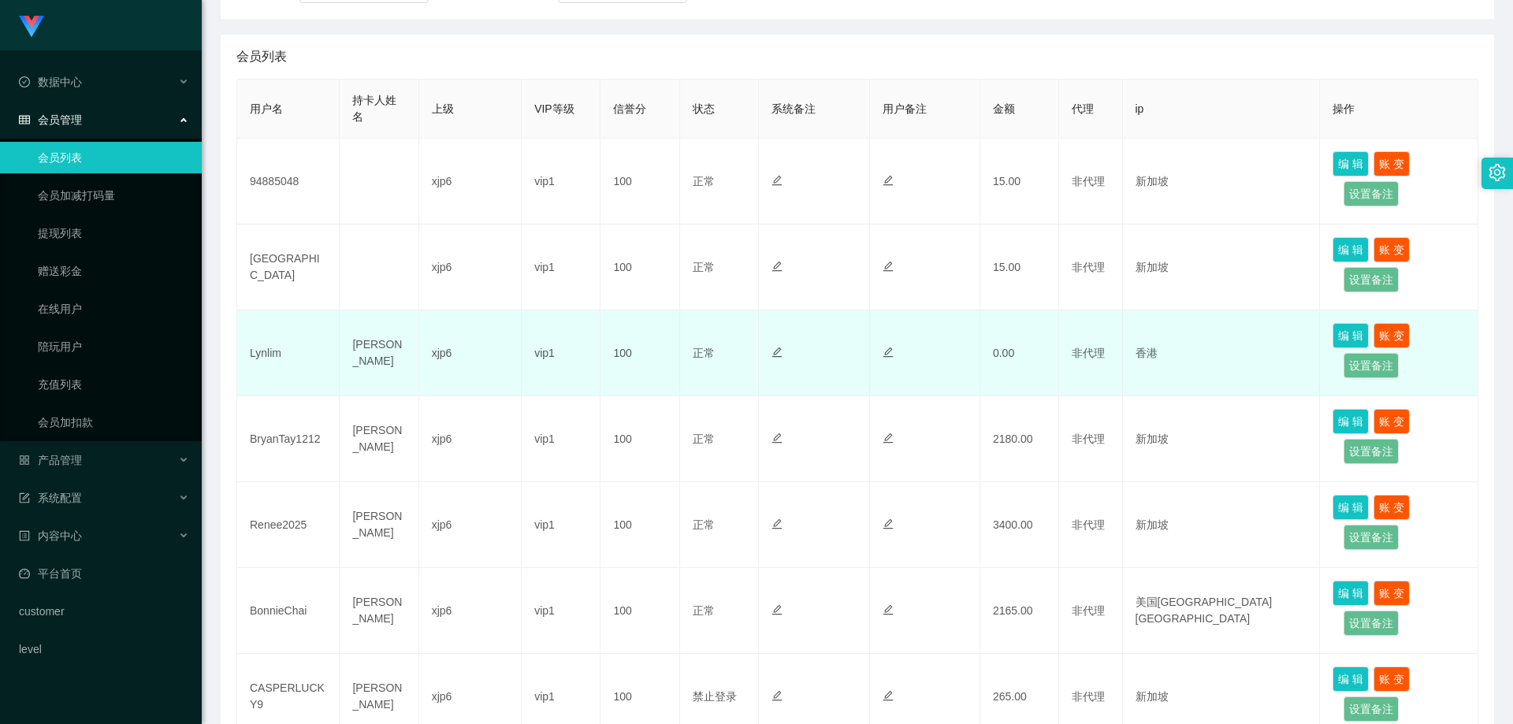
scroll to position [315, 0]
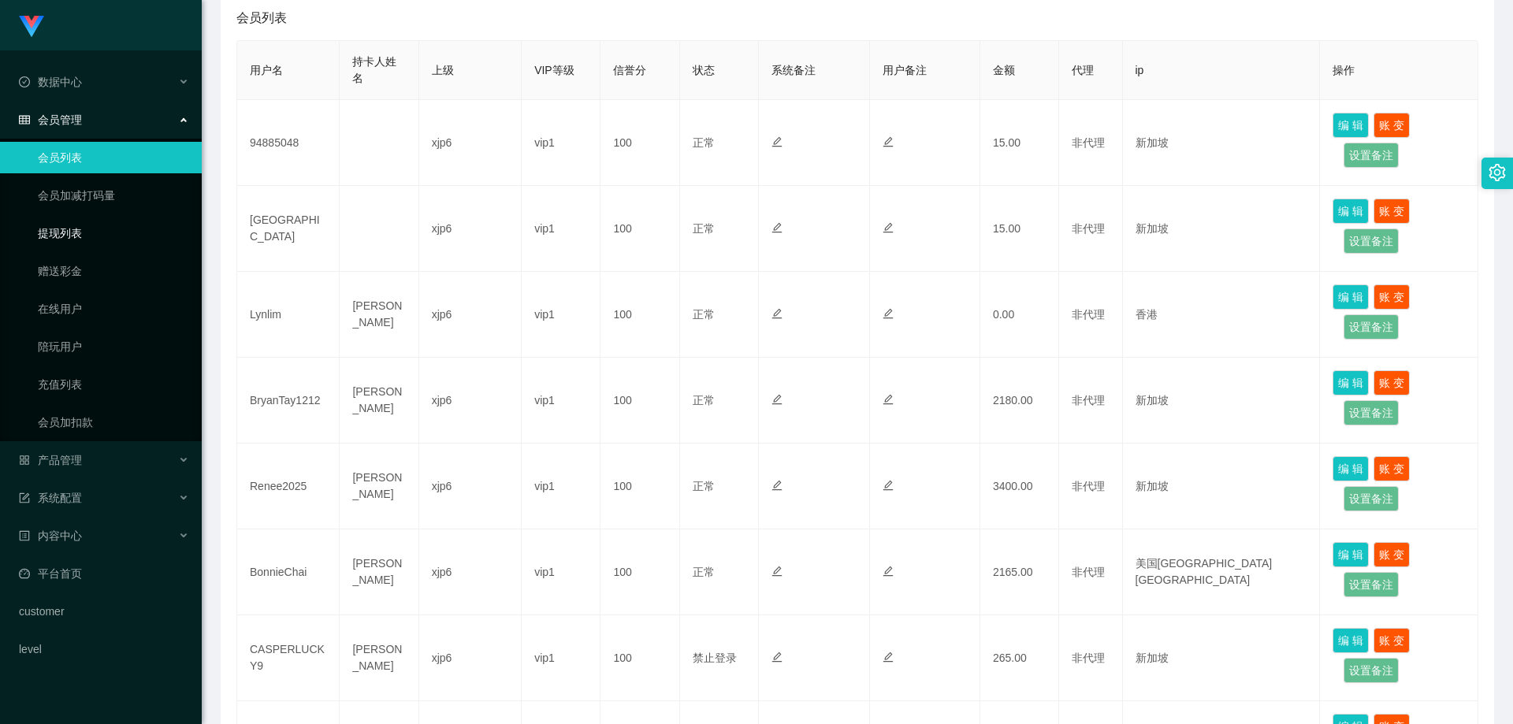
click at [71, 231] on link "提现列表" at bounding box center [113, 233] width 151 height 32
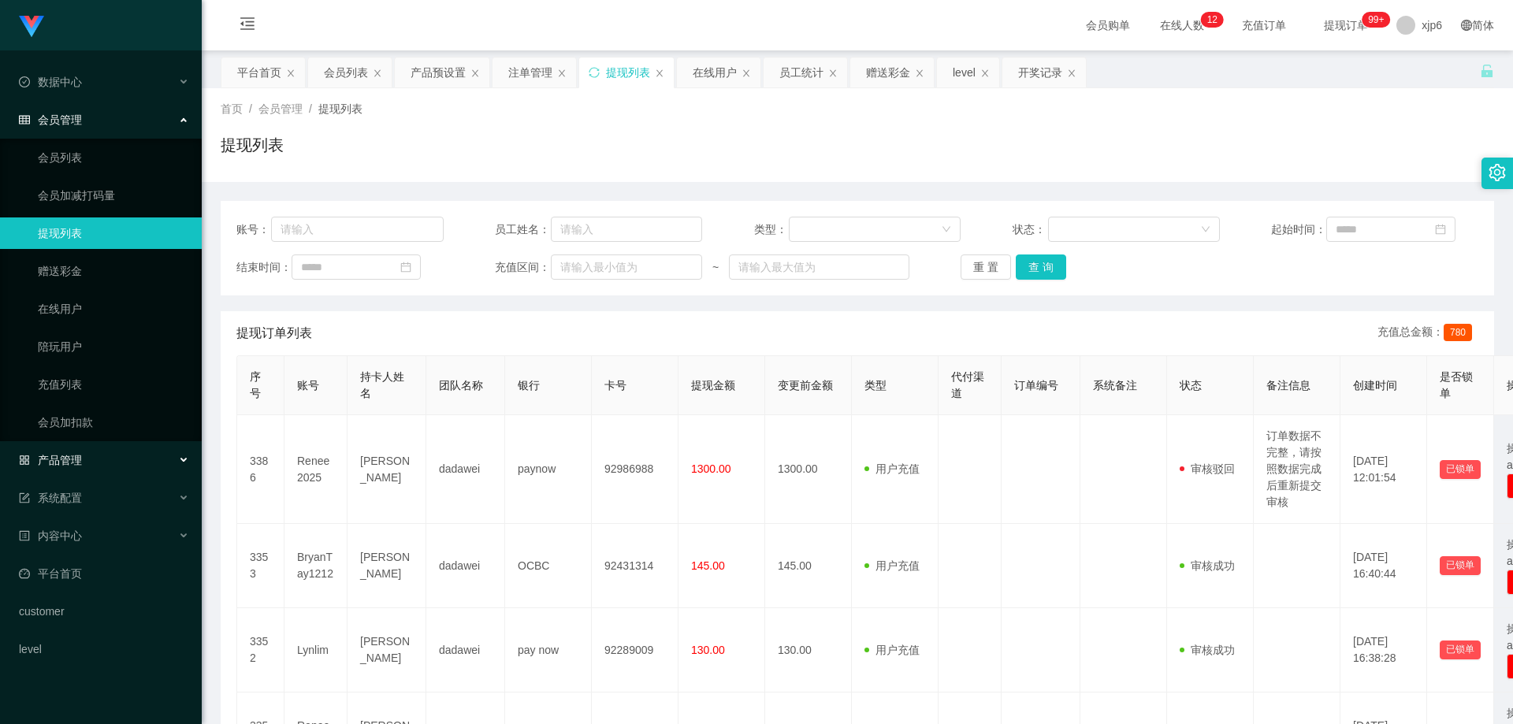
click at [95, 455] on div "产品管理" at bounding box center [101, 460] width 202 height 32
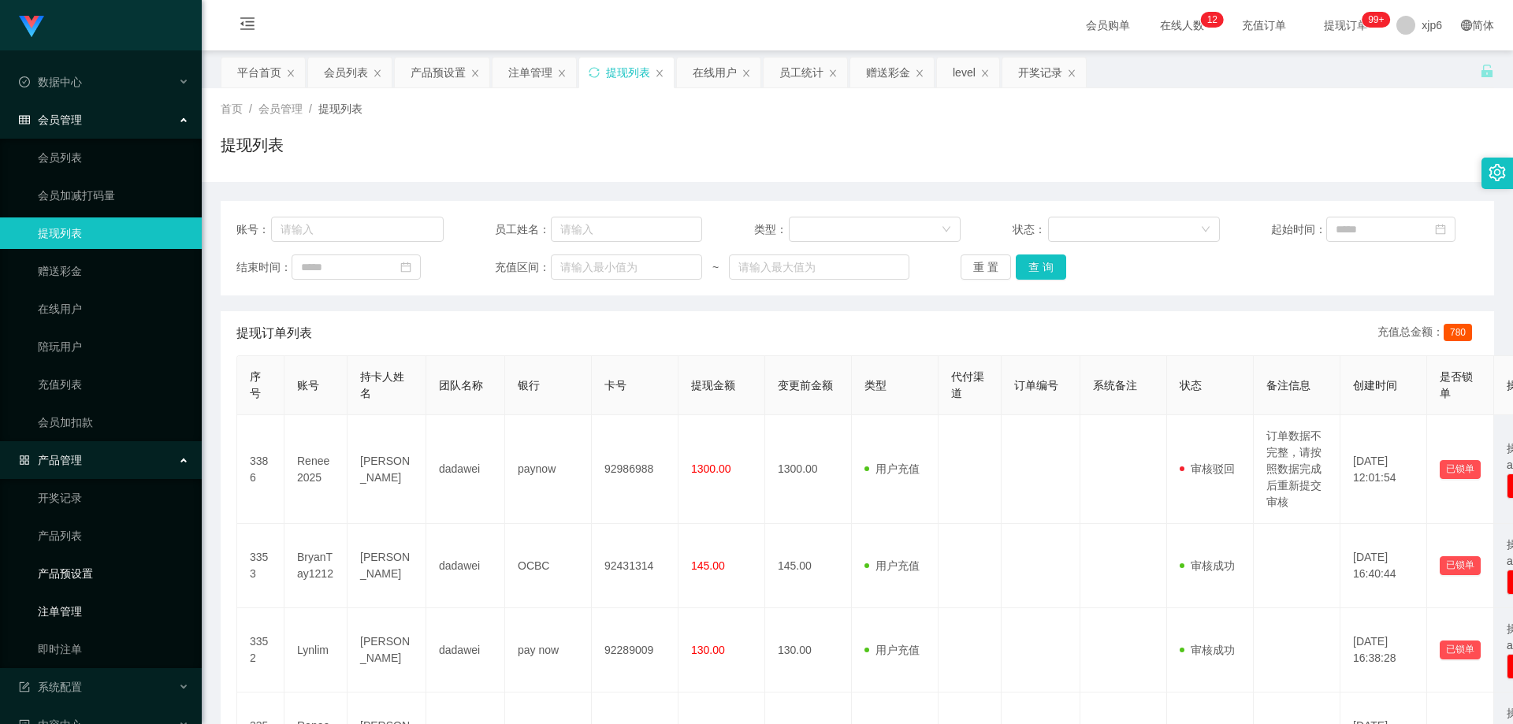
drag, startPoint x: 80, startPoint y: 607, endPoint x: 13, endPoint y: 564, distance: 79.3
click at [80, 607] on link "注单管理" at bounding box center [113, 612] width 151 height 32
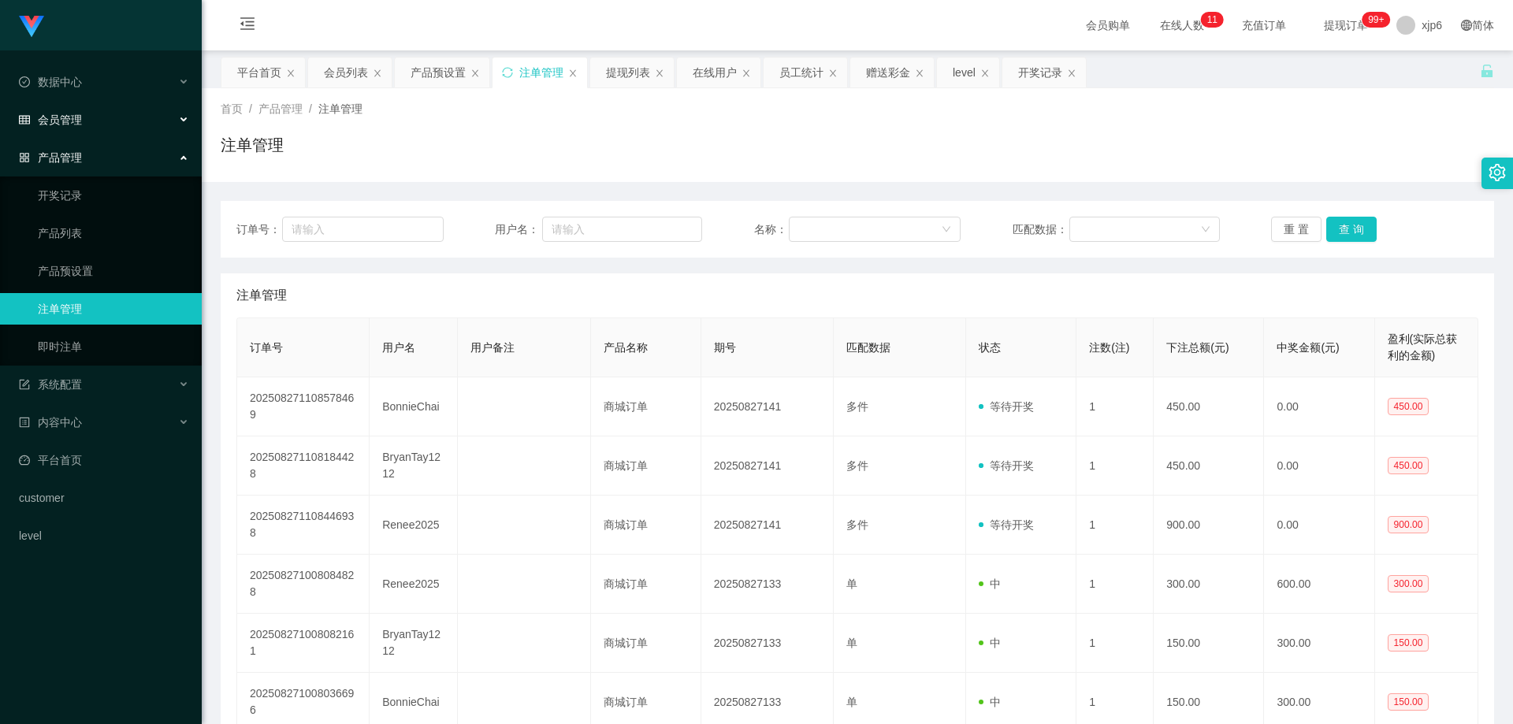
click at [72, 124] on span "会员管理" at bounding box center [50, 119] width 63 height 13
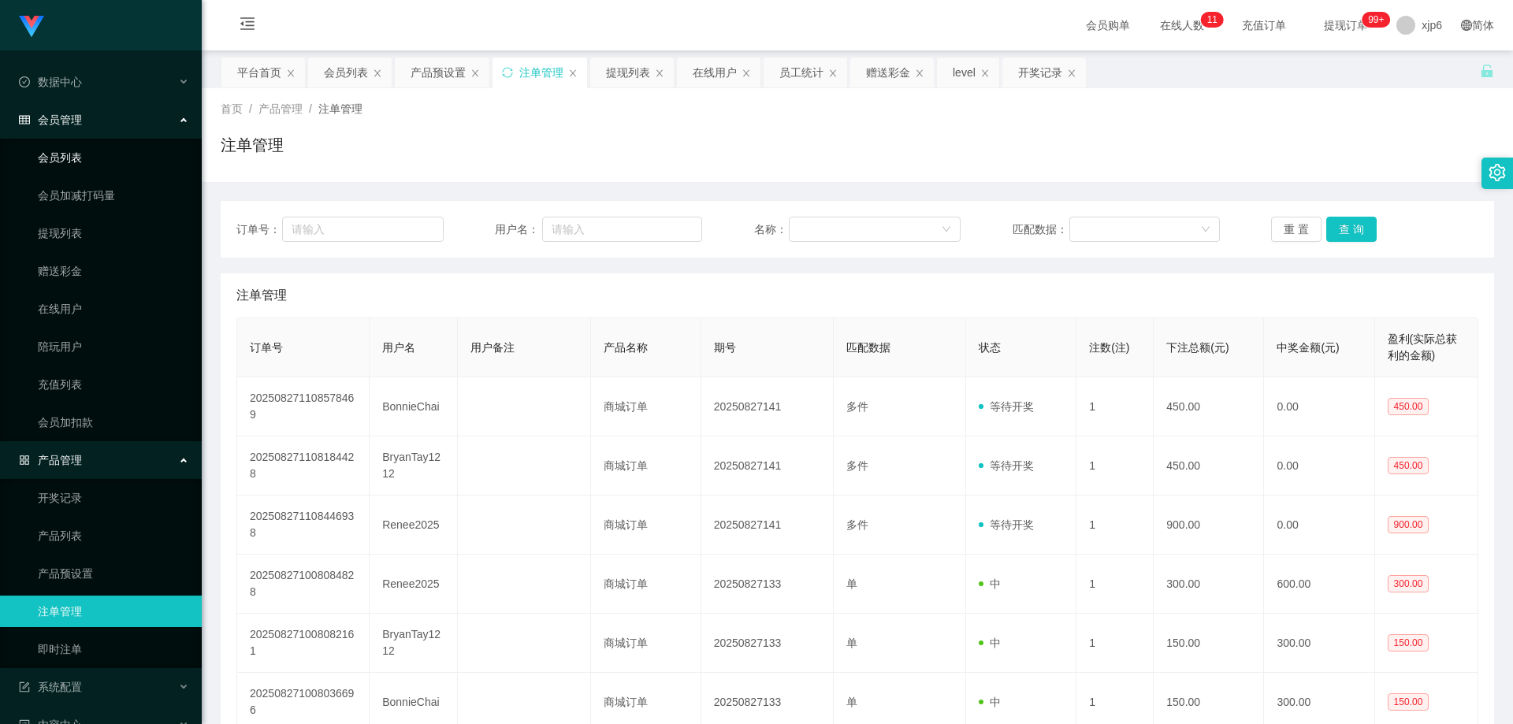
click at [79, 158] on link "会员列表" at bounding box center [113, 158] width 151 height 32
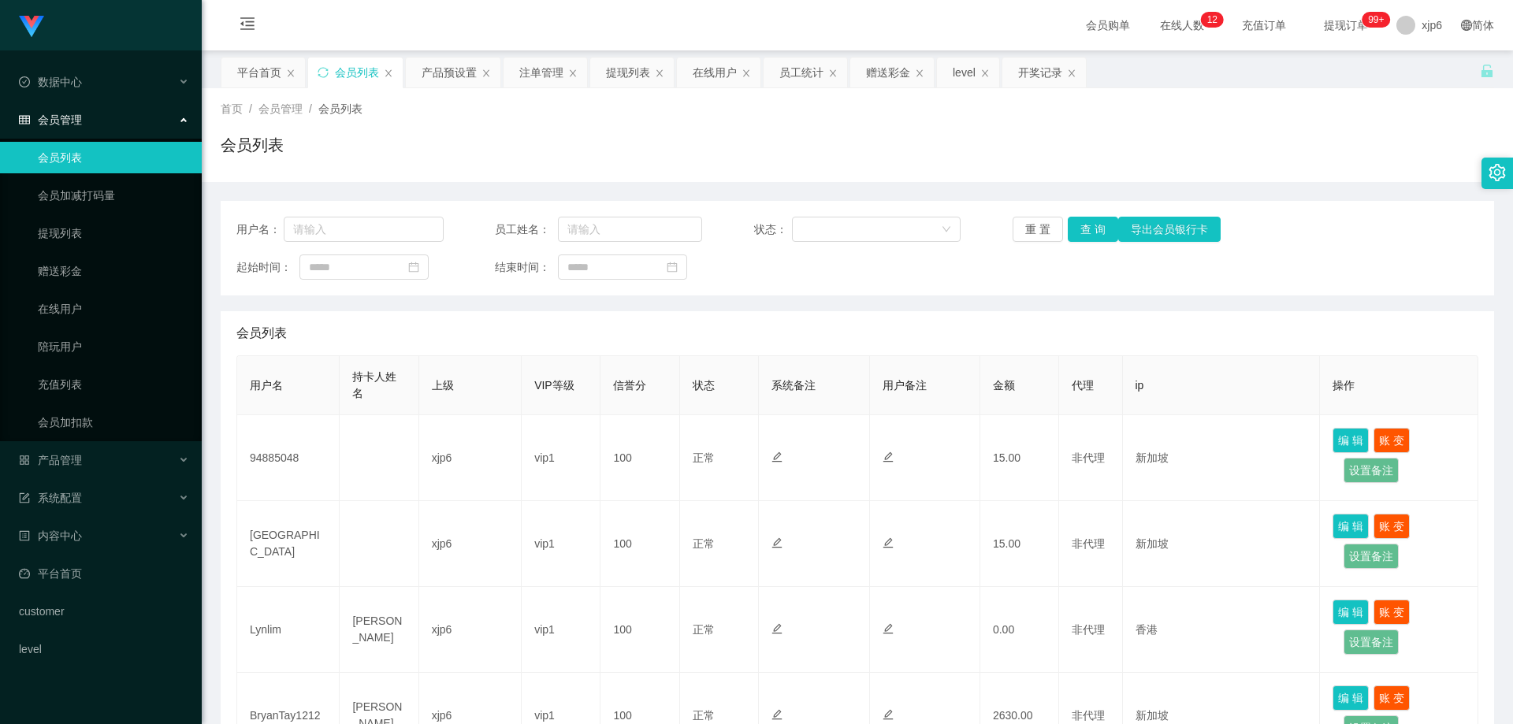
scroll to position [236, 0]
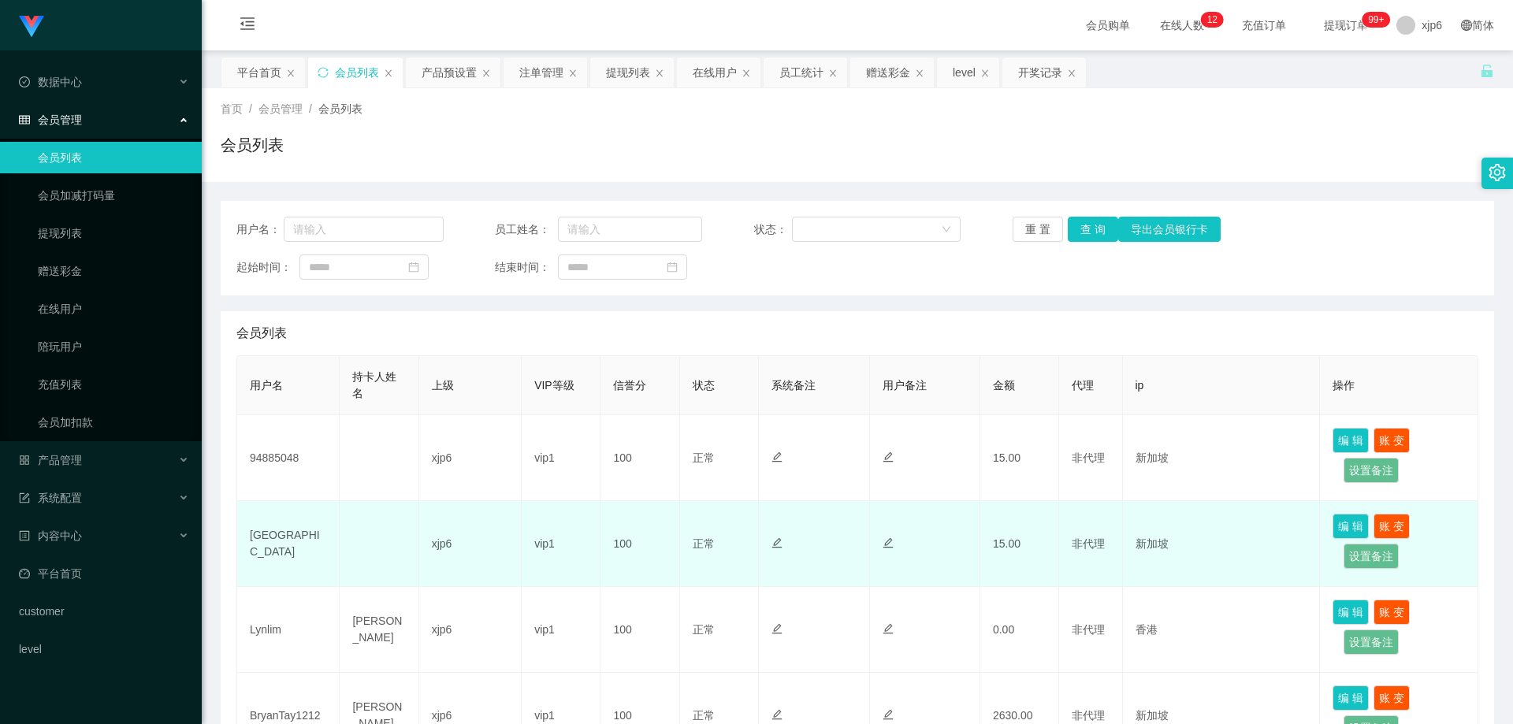
scroll to position [394, 0]
